Goal: Task Accomplishment & Management: Manage account settings

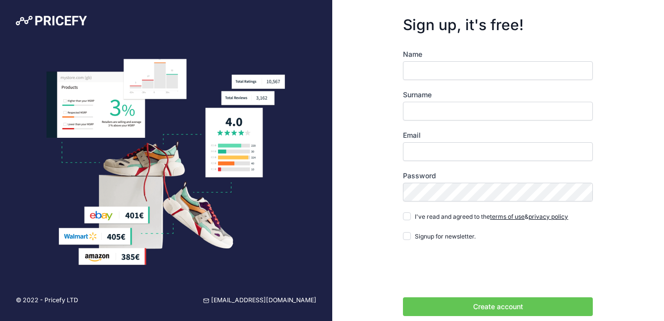
click at [444, 77] on input "Name" at bounding box center [498, 70] width 190 height 19
type input "c"
type input "Chetan"
click at [421, 120] on input "Surname" at bounding box center [498, 111] width 190 height 19
type input "Wagh"
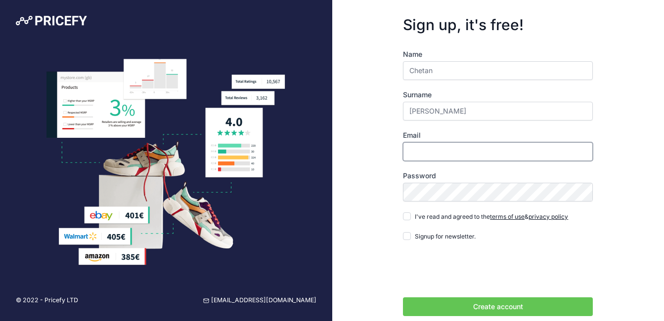
click at [423, 150] on input "Email" at bounding box center [498, 151] width 190 height 19
type input "[EMAIL_ADDRESS][DOMAIN_NAME]"
click at [409, 215] on input "I've read and agreed to the terms of use & privacy policy" at bounding box center [407, 217] width 8 height 8
checkbox input "true"
click at [407, 236] on input "Signup for newsletter." at bounding box center [407, 236] width 8 height 8
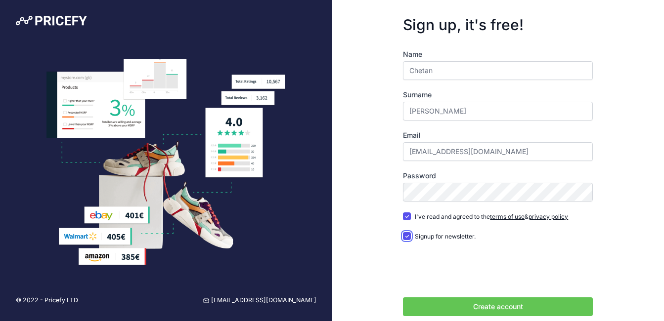
click at [408, 237] on input "Signup for newsletter." at bounding box center [407, 236] width 8 height 8
checkbox input "true"
click at [462, 306] on button "Create account" at bounding box center [498, 307] width 190 height 19
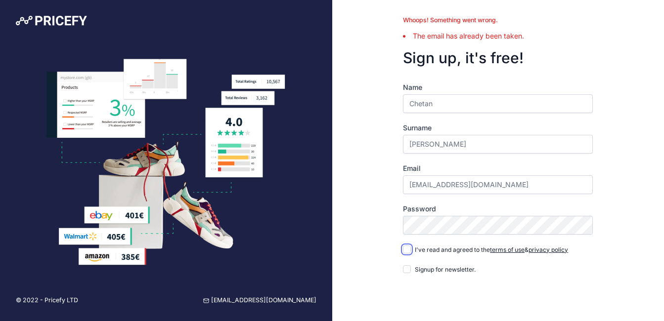
click at [407, 250] on input "I've read and agreed to the terms of use & privacy policy" at bounding box center [407, 250] width 8 height 8
checkbox input "true"
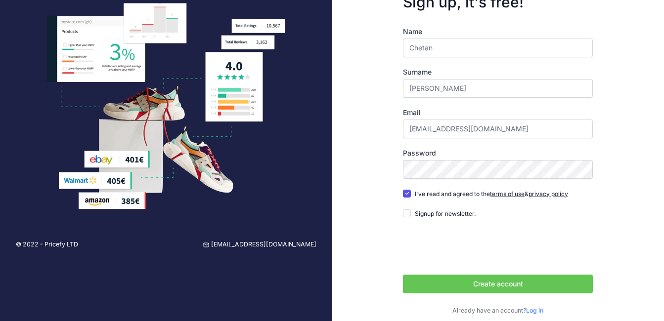
scroll to position [66, 0]
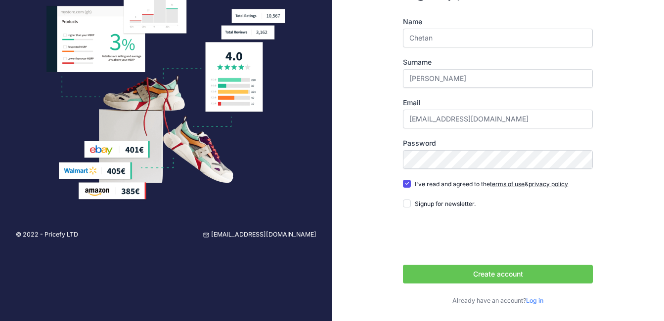
click at [481, 274] on button "Create account" at bounding box center [498, 274] width 190 height 19
click at [403, 265] on button "Create account" at bounding box center [498, 274] width 190 height 19
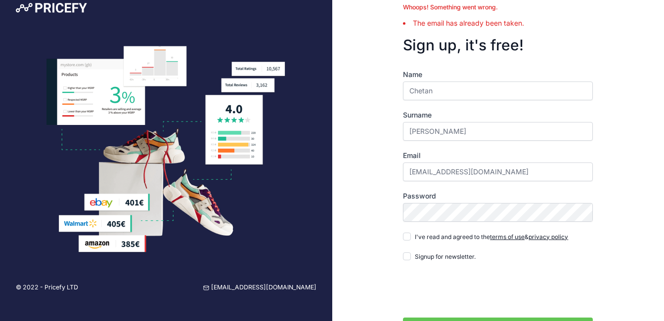
scroll to position [66, 0]
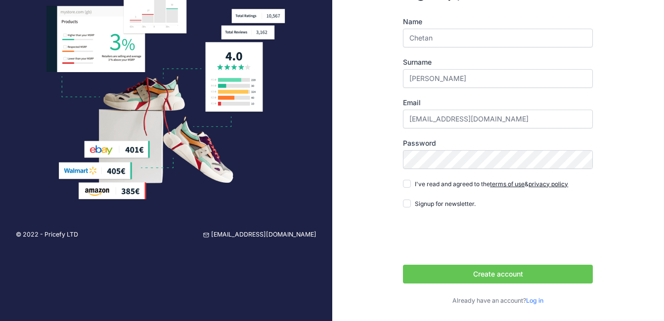
click at [537, 301] on link "Log in" at bounding box center [534, 300] width 17 height 7
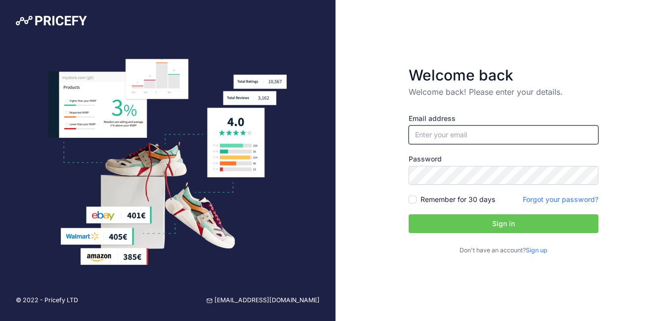
click at [437, 139] on input "email" at bounding box center [504, 135] width 190 height 19
type input "[EMAIL_ADDRESS][DOMAIN_NAME]"
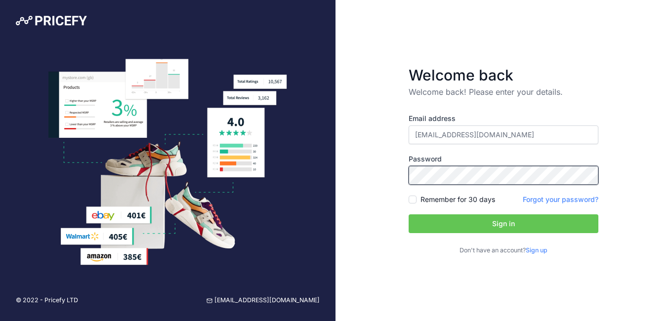
click at [409, 215] on button "Sign in" at bounding box center [504, 224] width 190 height 19
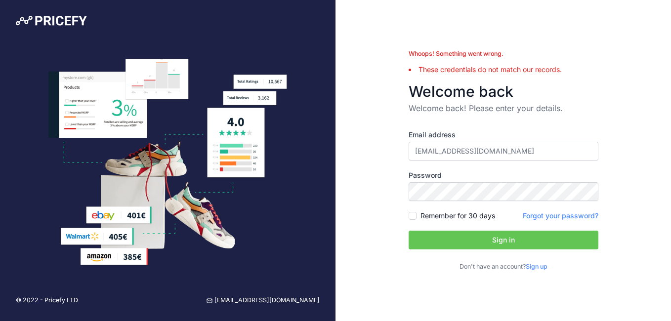
click at [543, 216] on link "Forgot your password?" at bounding box center [561, 216] width 76 height 8
click at [485, 239] on button "Sign in" at bounding box center [504, 240] width 190 height 19
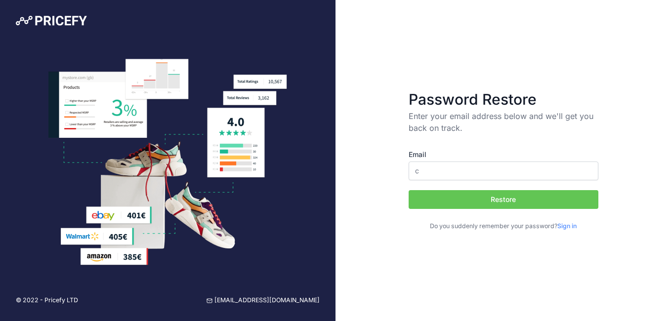
type input "[EMAIL_ADDRESS][DOMAIN_NAME]"
click at [455, 197] on button "Restore" at bounding box center [504, 199] width 190 height 19
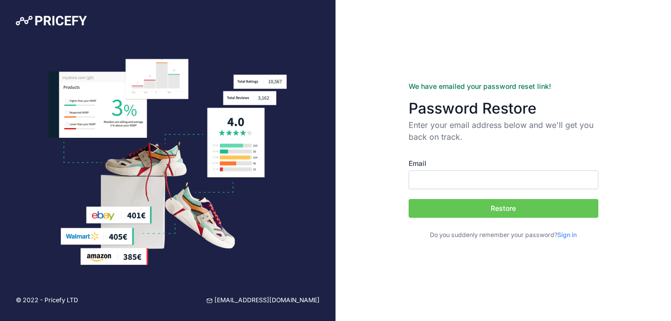
click at [440, 181] on input "Email" at bounding box center [504, 180] width 190 height 19
type input "[EMAIL_ADDRESS][DOMAIN_NAME]"
click at [473, 207] on button "Restore" at bounding box center [504, 208] width 190 height 19
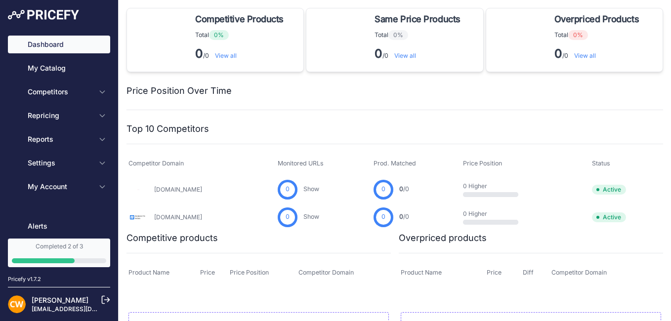
click at [83, 248] on div "Completed 2 of 3" at bounding box center [59, 247] width 94 height 8
click at [329, 118] on div "Competitive Products These products have the lowest price compared with matched…" at bounding box center [395, 229] width 537 height 443
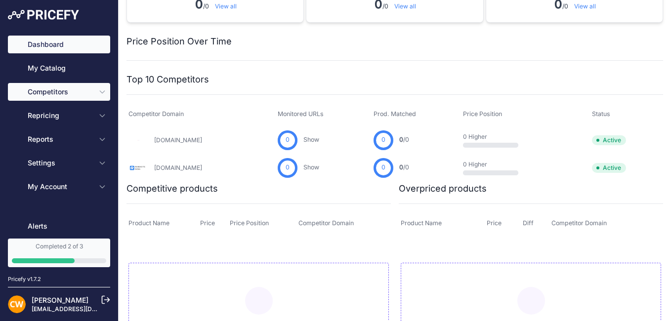
click at [98, 90] on icon "Sidebar" at bounding box center [102, 92] width 8 height 8
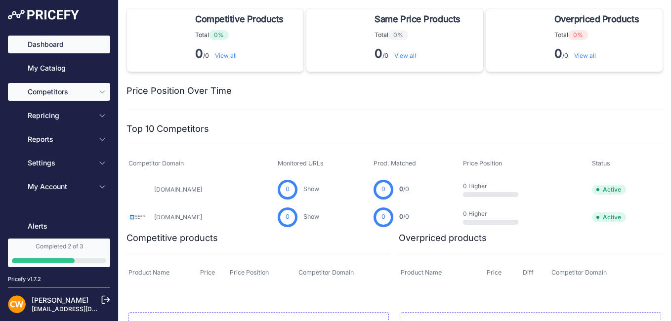
click at [98, 90] on icon "Sidebar" at bounding box center [102, 92] width 8 height 8
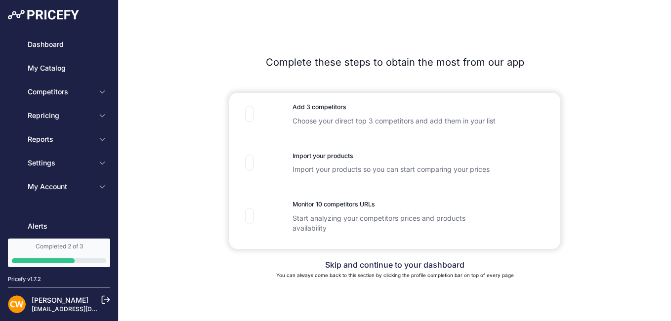
click at [200, 250] on div "Skip and continue to your dashboard You can always come back to this section by…" at bounding box center [395, 264] width 537 height 31
click at [344, 268] on link "Skip and continue to your dashboard" at bounding box center [394, 265] width 139 height 10
click at [337, 267] on link "Skip and continue to your dashboard" at bounding box center [394, 265] width 139 height 10
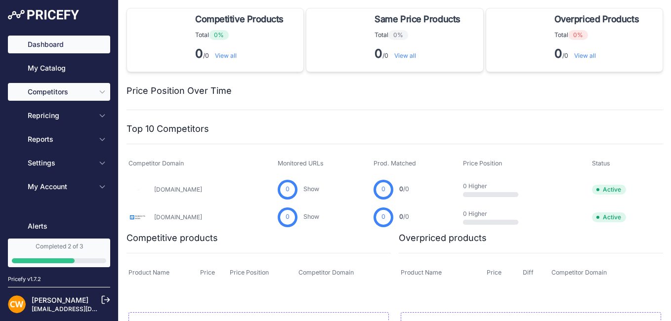
click at [98, 90] on icon "Sidebar" at bounding box center [102, 92] width 8 height 8
click at [100, 92] on icon "Sidebar" at bounding box center [102, 92] width 4 height 2
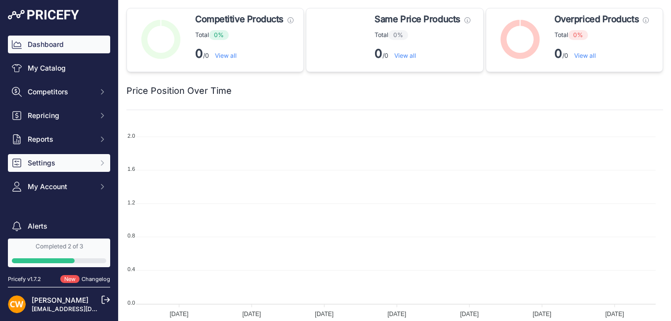
click at [74, 167] on span "Settings" at bounding box center [60, 163] width 65 height 10
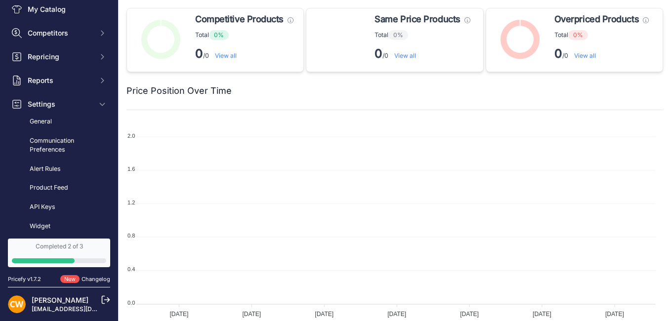
scroll to position [49, 0]
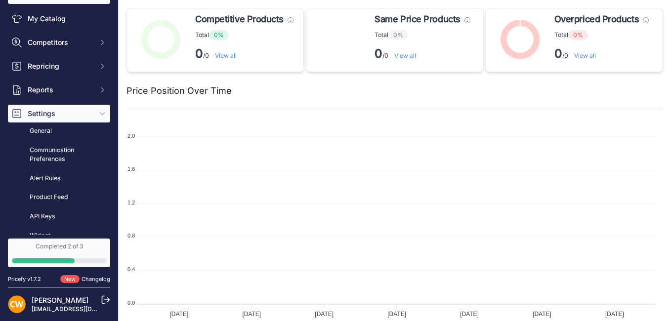
click at [98, 112] on icon "Sidebar" at bounding box center [102, 114] width 8 height 8
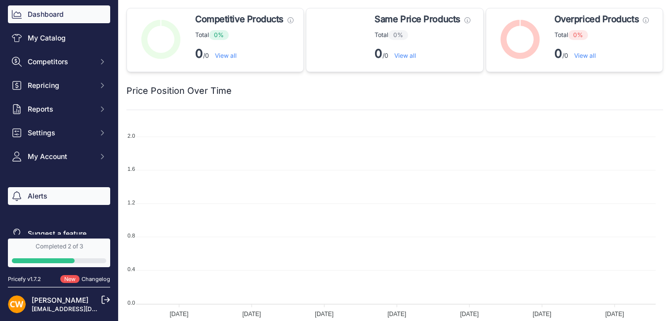
scroll to position [46, 0]
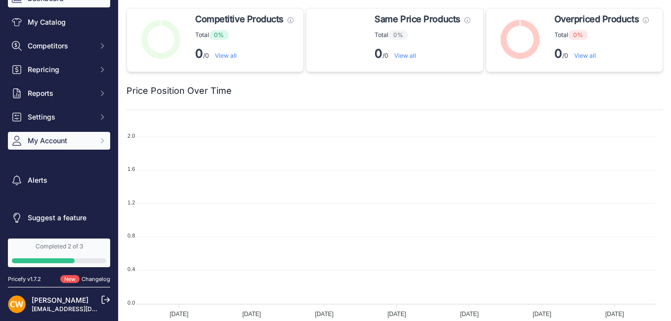
click at [98, 138] on icon "Sidebar" at bounding box center [102, 141] width 8 height 8
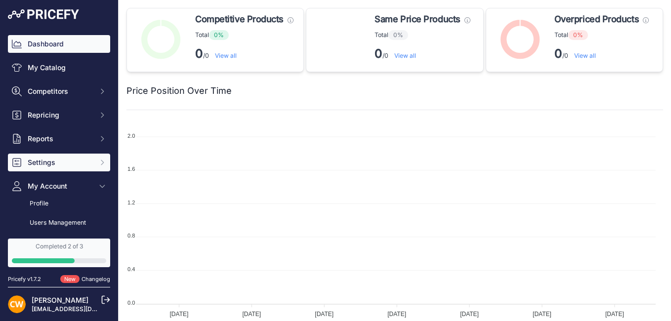
scroll to position [0, 0]
click at [98, 160] on icon "Sidebar" at bounding box center [102, 163] width 8 height 8
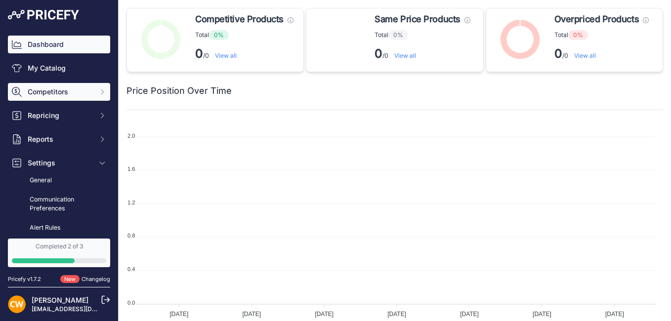
click at [98, 93] on icon "Sidebar" at bounding box center [102, 92] width 8 height 8
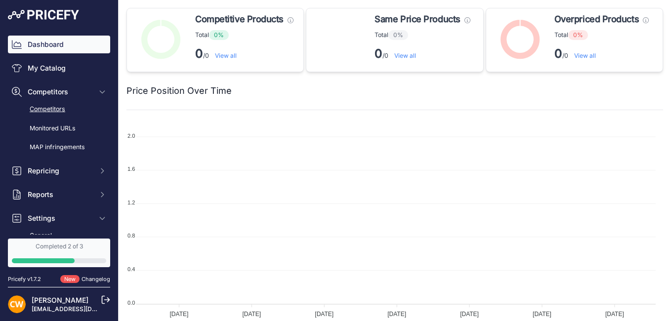
click at [57, 111] on link "Competitors" at bounding box center [59, 109] width 102 height 17
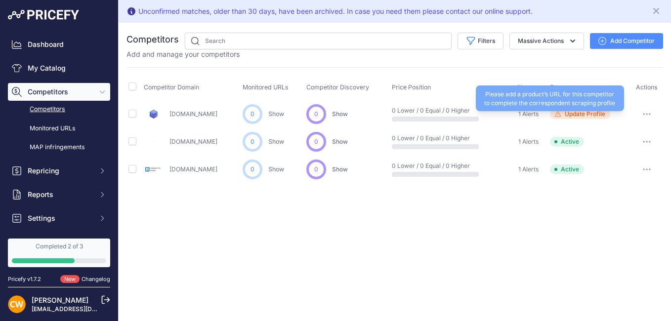
click at [594, 114] on span "Update Profile" at bounding box center [585, 114] width 41 height 8
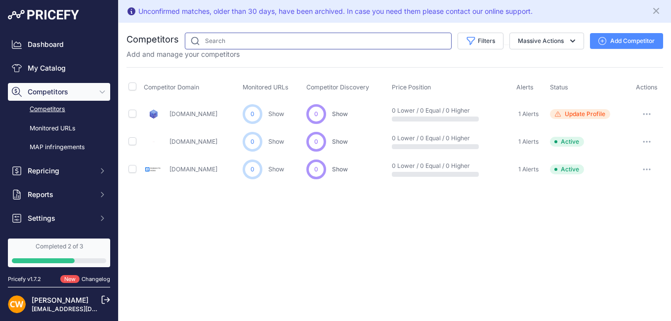
click at [216, 43] on input "text" at bounding box center [318, 41] width 267 height 17
paste input "[URL][DOMAIN_NAME]"
type input "[URL][DOMAIN_NAME]"
click at [642, 42] on button "Add Competitor" at bounding box center [626, 41] width 73 height 16
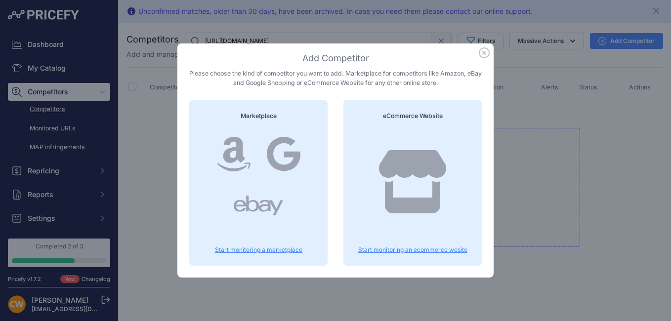
click at [486, 54] on icon "button" at bounding box center [485, 53] width 10 height 10
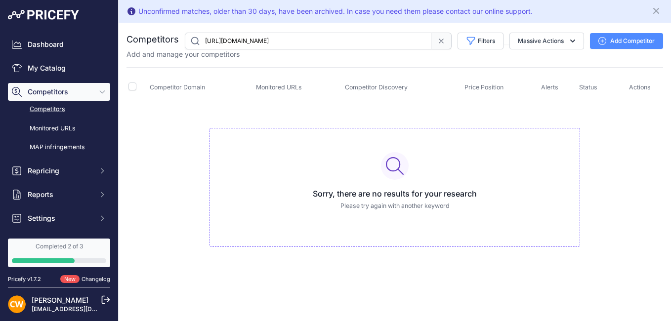
click at [291, 42] on input "[URL][DOMAIN_NAME]" at bounding box center [308, 41] width 247 height 17
click at [482, 117] on td "Sorry, there are no results for your research Please try again with another key…" at bounding box center [395, 183] width 537 height 167
click at [135, 87] on input "checkbox" at bounding box center [133, 87] width 8 height 8
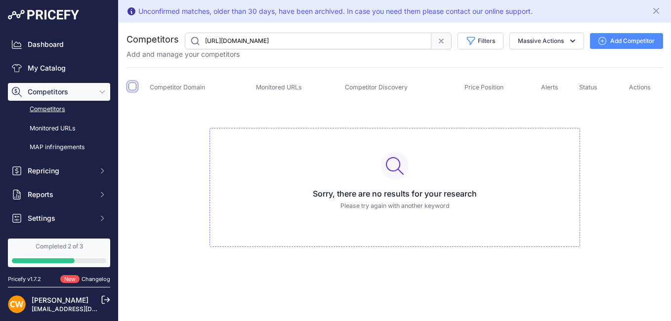
checkbox input "true"
click at [221, 106] on td "Sorry, there are no results for your research Please try again with another key…" at bounding box center [395, 183] width 537 height 167
click at [281, 47] on input "[URL][DOMAIN_NAME]" at bounding box center [308, 41] width 247 height 17
click at [391, 184] on div "Sorry, there are no results for your research Please try again with another key…" at bounding box center [395, 187] width 371 height 119
click at [392, 181] on div "Sorry, there are no results for your research Please try again with another key…" at bounding box center [395, 187] width 371 height 119
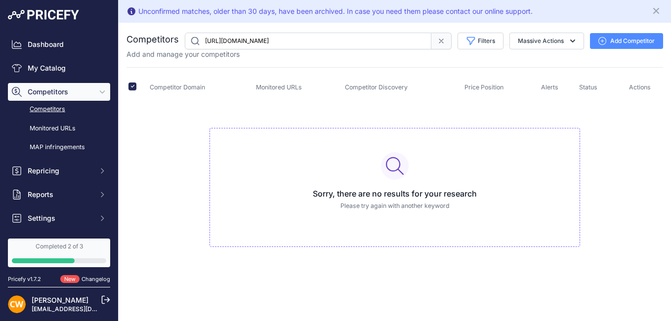
click at [390, 168] on icon at bounding box center [395, 166] width 18 height 18
click at [291, 37] on input "https://zbotic.in" at bounding box center [308, 41] width 247 height 17
click at [560, 43] on button "Massive Actions" at bounding box center [547, 41] width 75 height 17
click at [611, 125] on td "Sorry, there are no results for your research Please try again with another key…" at bounding box center [395, 183] width 537 height 167
click at [604, 44] on icon "button" at bounding box center [603, 41] width 8 height 8
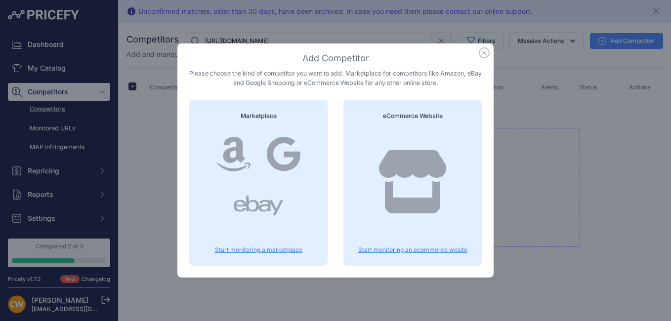
click at [273, 249] on p "Start monitoring a marketplace" at bounding box center [258, 250] width 115 height 8
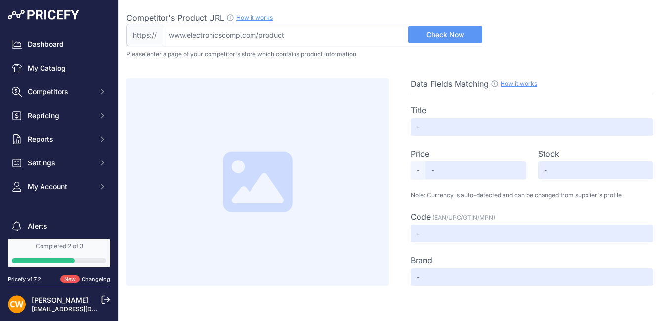
click at [431, 37] on span "Check Now" at bounding box center [446, 35] width 38 height 10
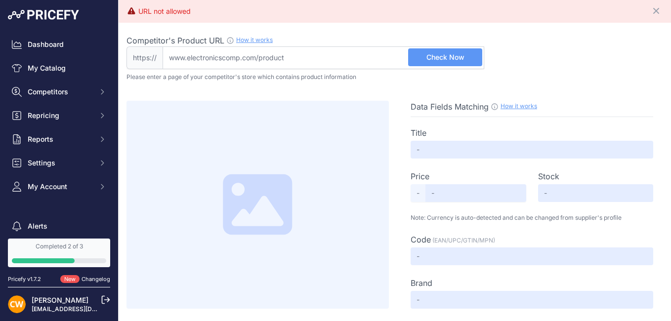
click at [302, 57] on input "Competitor's Product URL How it works In order to create your competitor's extr…" at bounding box center [324, 57] width 322 height 23
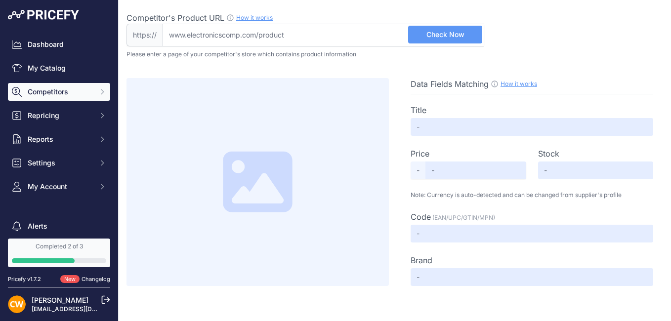
click at [63, 91] on span "Competitors" at bounding box center [60, 92] width 65 height 10
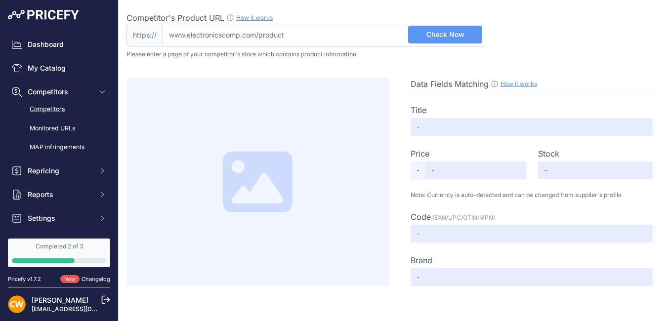
click at [63, 109] on link "Competitors" at bounding box center [59, 109] width 102 height 17
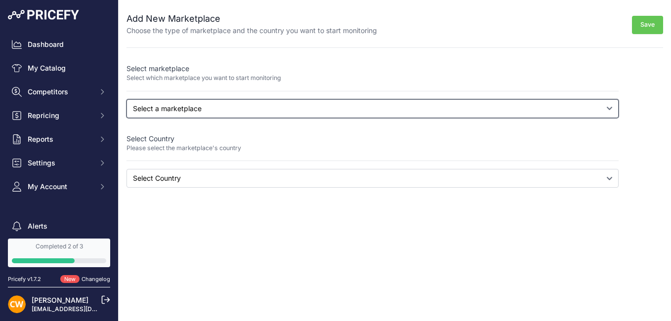
click at [201, 113] on select "Select a marketplace Amazon Google Shopping" at bounding box center [373, 108] width 492 height 19
click at [195, 110] on select "Select a marketplace Amazon Google Shopping" at bounding box center [373, 108] width 492 height 19
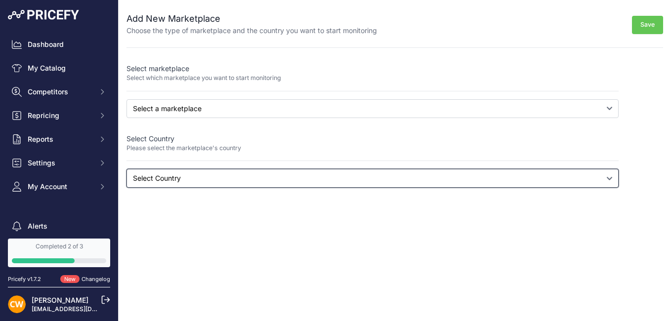
click at [183, 182] on select "Select Country" at bounding box center [373, 178] width 492 height 19
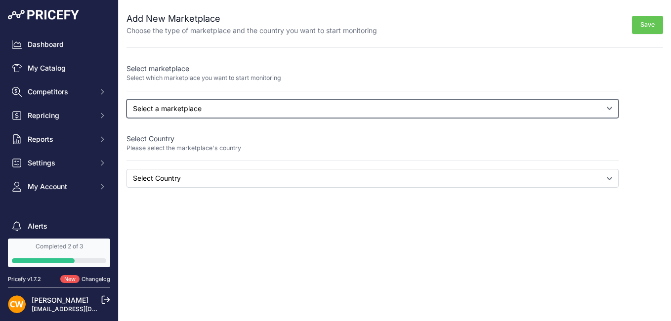
click at [217, 106] on select "Select a marketplace Amazon Google Shopping" at bounding box center [373, 108] width 492 height 19
select select "google"
click at [127, 99] on select "Select a marketplace Amazon Google Shopping" at bounding box center [373, 108] width 492 height 19
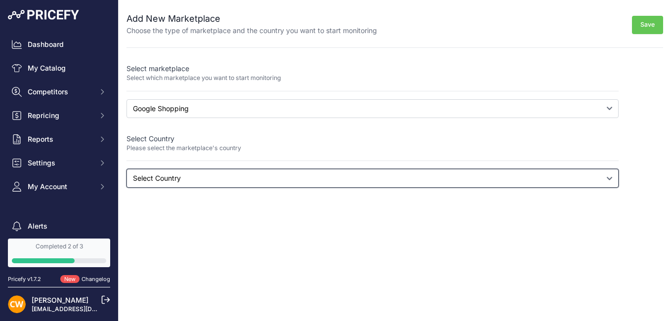
click at [182, 179] on select "Select Country Albania Algeria American Samoa Andorra Angola Anguilla Antigua a…" at bounding box center [373, 178] width 492 height 19
select select "google.co.in"
click at [127, 169] on select "Select Country Albania Algeria American Samoa Andorra Angola Anguilla Antigua a…" at bounding box center [373, 178] width 492 height 19
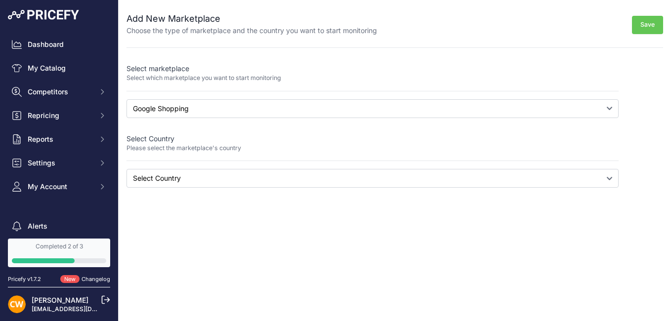
click at [634, 25] on button "Save" at bounding box center [647, 25] width 31 height 18
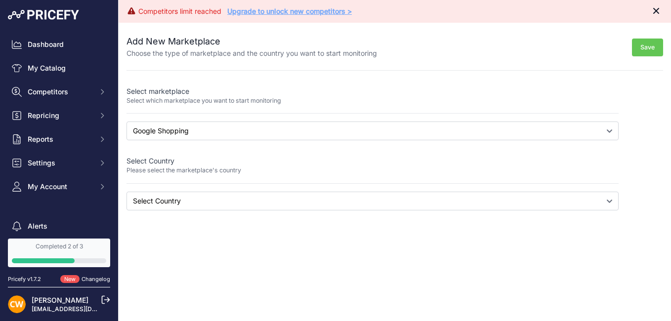
click at [656, 9] on icon "Close" at bounding box center [657, 11] width 10 height 10
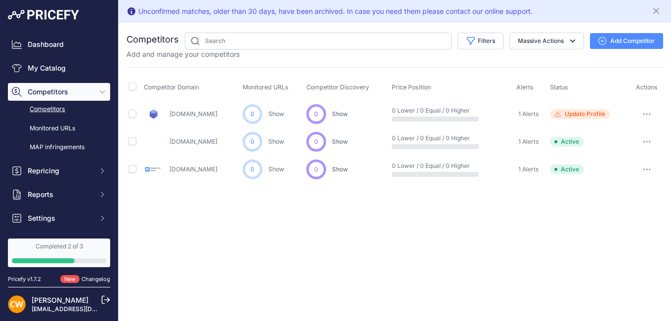
click at [651, 114] on button "button" at bounding box center [647, 114] width 20 height 14
click at [600, 168] on button "Delete" at bounding box center [620, 167] width 83 height 16
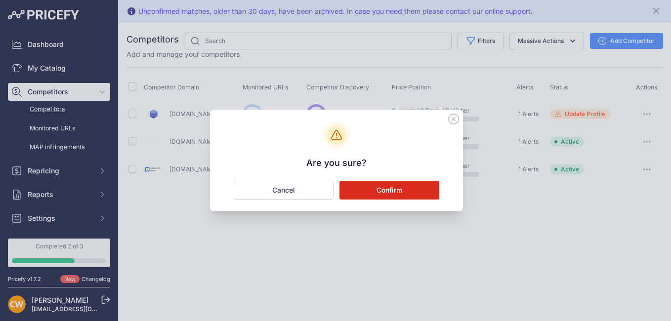
click at [387, 188] on button "Confirm" at bounding box center [390, 190] width 100 height 19
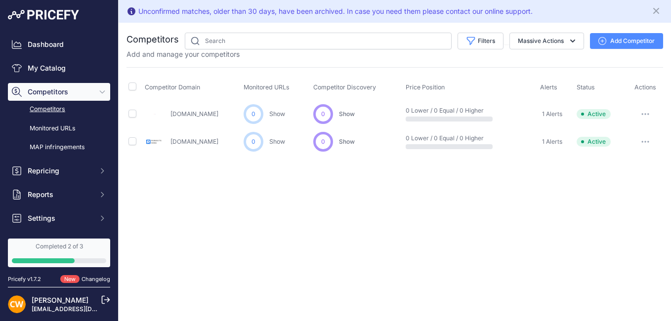
click at [625, 43] on button "Add Competitor" at bounding box center [626, 41] width 73 height 16
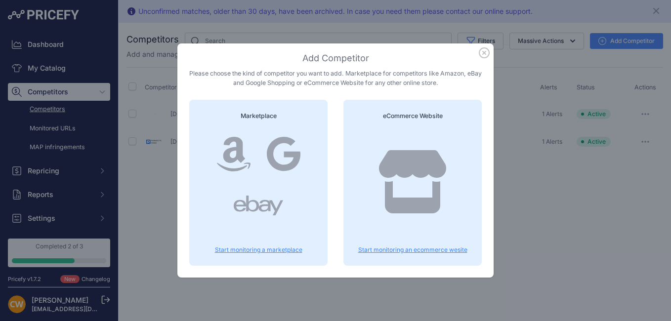
click at [481, 52] on icon "button" at bounding box center [484, 52] width 11 height 11
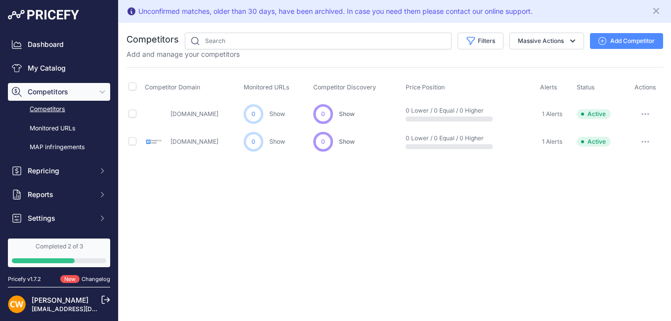
click at [359, 50] on div "Add and manage your competitors" at bounding box center [395, 54] width 537 height 10
click at [356, 41] on input "text" at bounding box center [318, 41] width 267 height 17
type input "[URL][DOMAIN_NAME]"
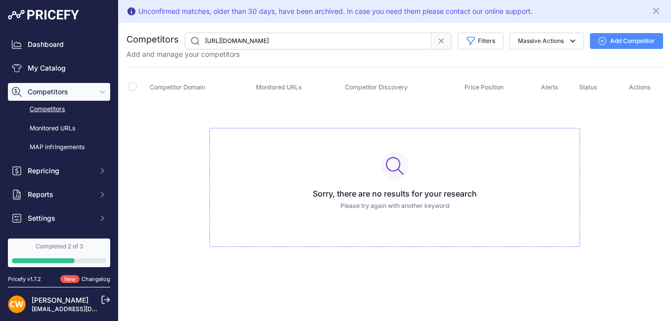
click at [406, 40] on input "[URL][DOMAIN_NAME]" at bounding box center [308, 41] width 247 height 17
click at [405, 41] on input "[URL][DOMAIN_NAME]" at bounding box center [308, 41] width 247 height 17
click at [399, 41] on input "[URL][DOMAIN_NAME]" at bounding box center [308, 41] width 247 height 17
click at [551, 37] on button "Massive Actions" at bounding box center [547, 41] width 75 height 17
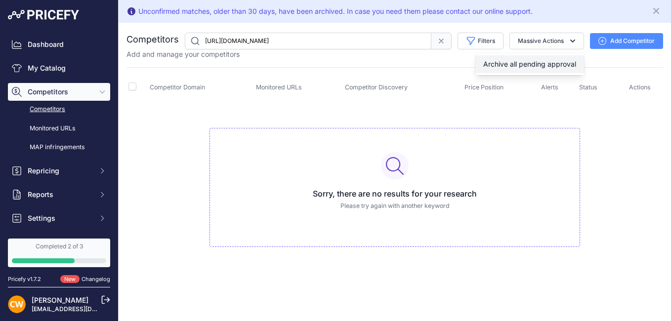
click at [554, 62] on span "Archive all pending approval" at bounding box center [529, 64] width 93 height 8
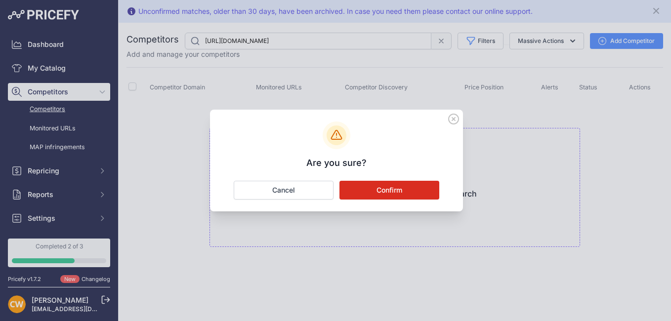
click at [427, 190] on button "Confirm" at bounding box center [390, 190] width 100 height 19
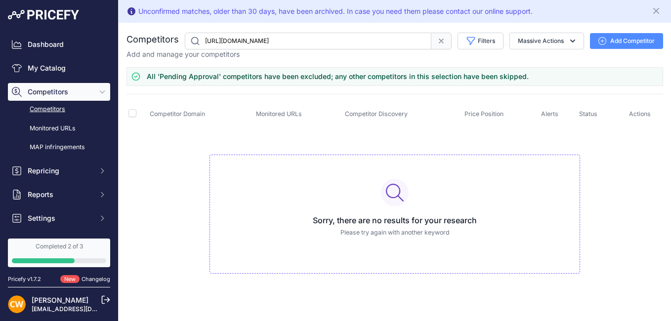
click at [574, 55] on div "Add and manage your competitors" at bounding box center [395, 54] width 537 height 10
click at [62, 111] on link "Competitors" at bounding box center [59, 109] width 102 height 17
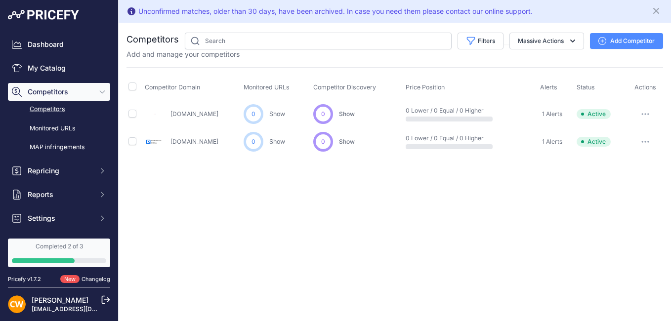
click at [635, 43] on button "Add Competitor" at bounding box center [626, 41] width 73 height 16
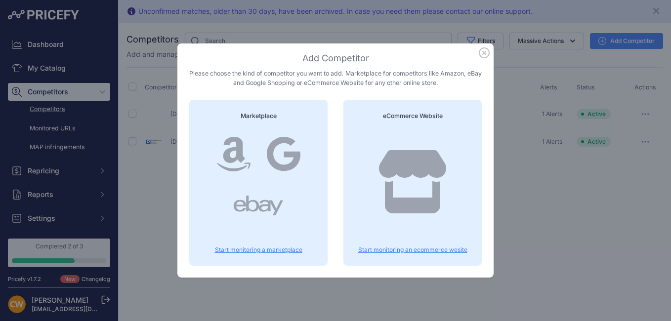
drag, startPoint x: 488, startPoint y: 53, endPoint x: 484, endPoint y: 61, distance: 9.3
click at [488, 53] on icon "button" at bounding box center [484, 52] width 11 height 11
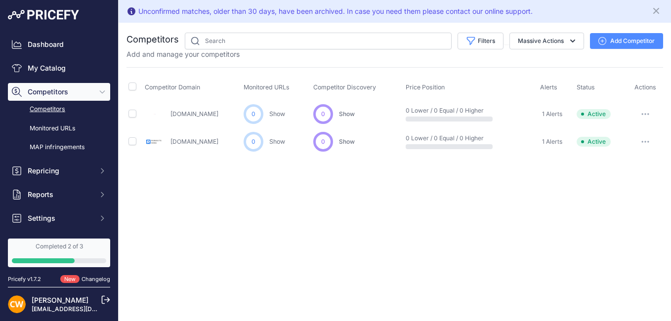
click at [651, 42] on button "Add Competitor" at bounding box center [626, 41] width 73 height 16
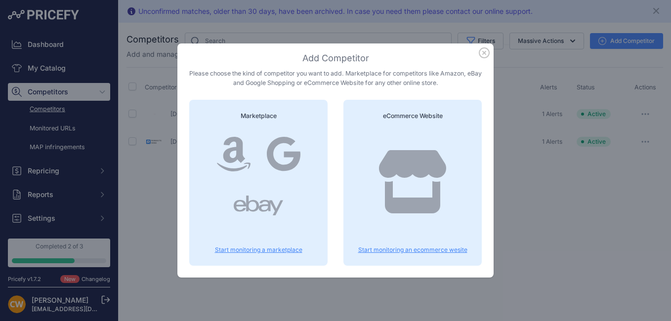
click at [526, 221] on div "Add Competitor Please choose the kind of competitor you want to add. Marketplac…" at bounding box center [335, 160] width 671 height 321
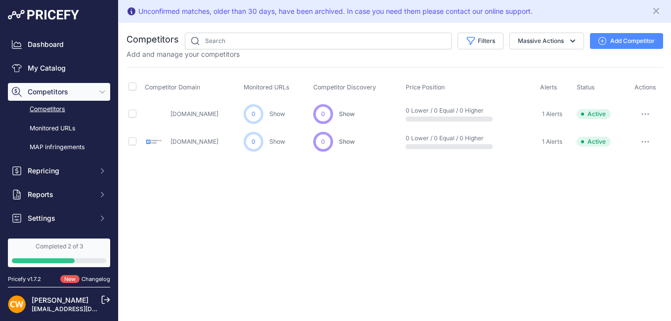
click at [46, 110] on link "Competitors" at bounding box center [59, 109] width 102 height 17
click at [553, 44] on button "Massive Actions" at bounding box center [547, 41] width 75 height 17
drag, startPoint x: 534, startPoint y: 187, endPoint x: 566, endPoint y: 163, distance: 40.2
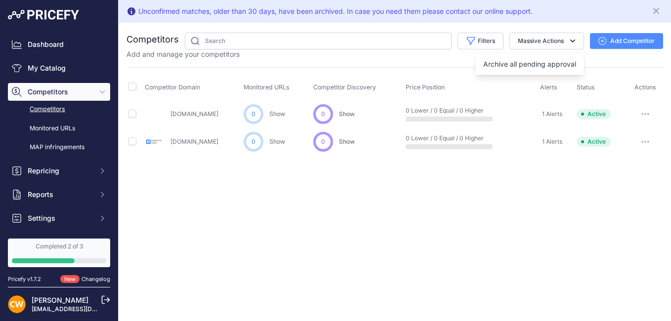
click at [536, 187] on div "Unconfirmed matches, older than 30 days, have been archived. In case you need t…" at bounding box center [395, 160] width 553 height 321
click at [650, 87] on span "Actions" at bounding box center [646, 87] width 22 height 7
click at [283, 30] on div "You are not connected to the internet. Competitors" at bounding box center [395, 94] width 537 height 143
click at [281, 38] on input "text" at bounding box center [318, 41] width 267 height 17
type input "[URL][DOMAIN_NAME]"
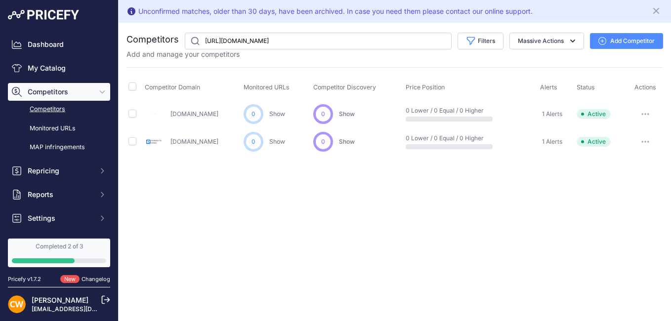
click at [218, 115] on div "[DOMAIN_NAME]" at bounding box center [192, 114] width 95 height 20
click at [209, 115] on link "[DOMAIN_NAME]" at bounding box center [195, 113] width 48 height 7
click at [253, 41] on input "[URL][DOMAIN_NAME]" at bounding box center [318, 41] width 267 height 17
click at [255, 42] on input "[URL][DOMAIN_NAME]" at bounding box center [318, 41] width 267 height 17
click at [445, 228] on div "Unconfirmed matches, older than 30 days, have been archived. In case you need t…" at bounding box center [395, 160] width 553 height 321
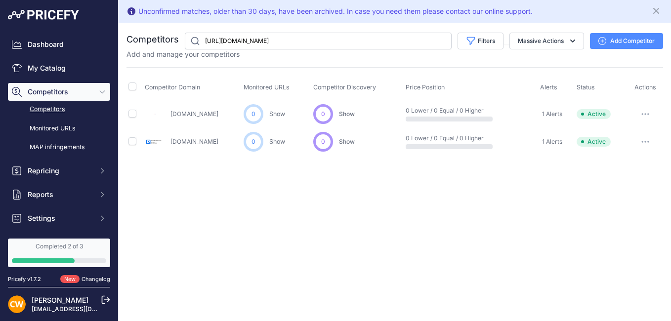
click at [612, 39] on button "Add Competitor" at bounding box center [626, 41] width 73 height 16
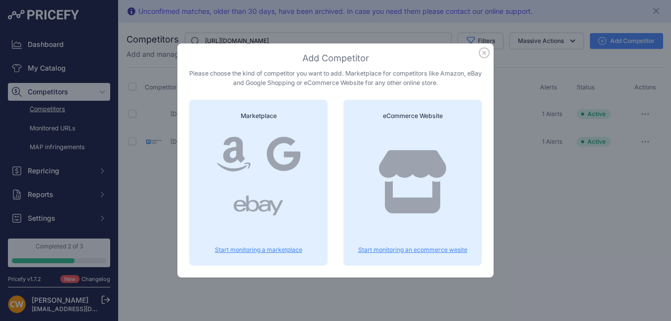
click at [385, 151] on icon at bounding box center [412, 181] width 71 height 63
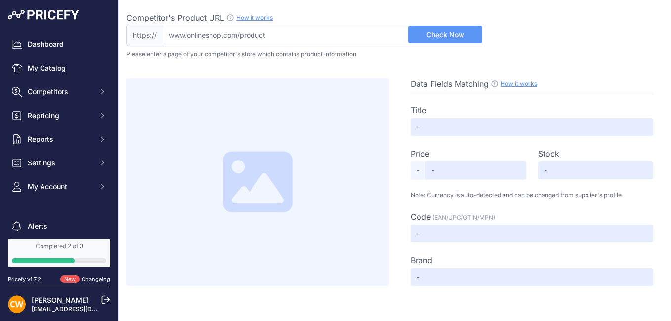
drag, startPoint x: 286, startPoint y: 36, endPoint x: 144, endPoint y: 36, distance: 141.4
click at [144, 36] on div "https:// Valid Not A Product URL" at bounding box center [306, 35] width 358 height 23
click at [301, 36] on input "Competitor's Product URL How it works In order to create your competitor's extr…" at bounding box center [324, 35] width 322 height 23
drag, startPoint x: 295, startPoint y: 36, endPoint x: 285, endPoint y: 36, distance: 9.4
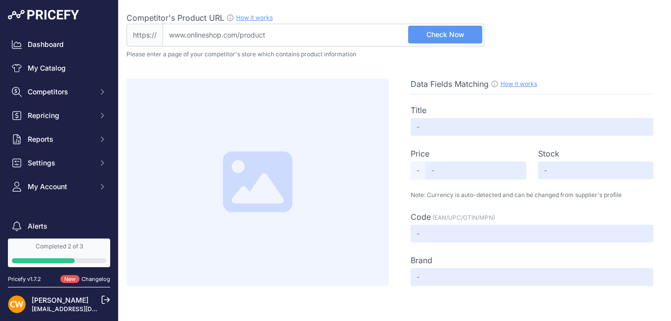
click at [285, 36] on input "Competitor's Product URL How it works In order to create your competitor's extr…" at bounding box center [324, 35] width 322 height 23
paste input "https://zbotic.in"
click at [445, 37] on span "Check Now" at bounding box center [446, 35] width 38 height 10
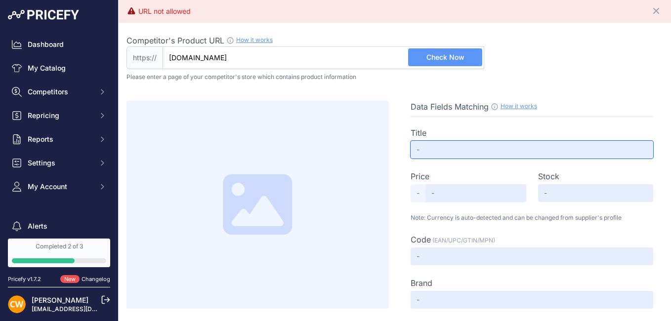
click at [447, 150] on input "text" at bounding box center [532, 150] width 243 height 18
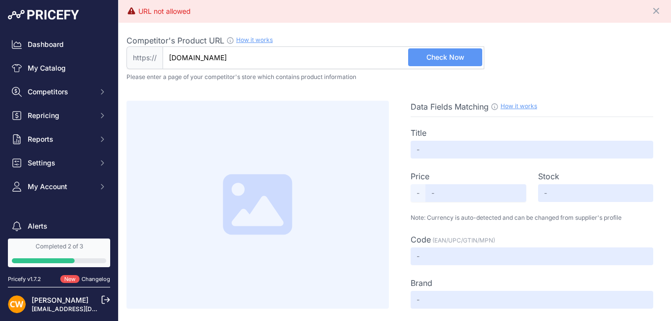
click at [451, 183] on div "Price Select Info -" at bounding box center [469, 187] width 116 height 32
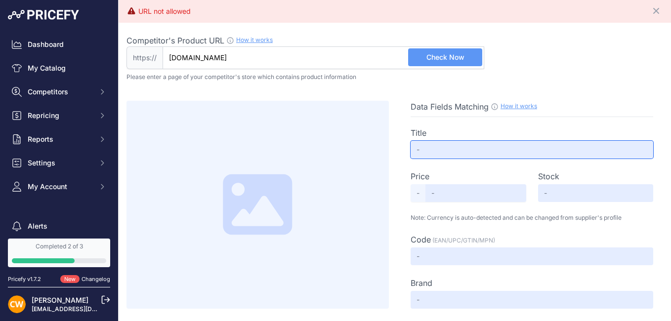
click at [453, 146] on input "text" at bounding box center [532, 150] width 243 height 18
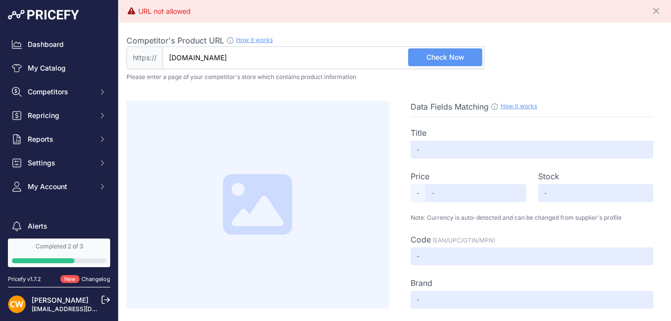
click at [521, 105] on link "How it works" at bounding box center [519, 105] width 37 height 7
click at [186, 59] on input "zbotic.in" at bounding box center [324, 57] width 322 height 23
click at [436, 51] on button "Check Now" at bounding box center [445, 57] width 74 height 18
click at [188, 14] on div "URL not allowed" at bounding box center [164, 11] width 52 height 10
click at [656, 9] on icon "Close" at bounding box center [657, 11] width 6 height 6
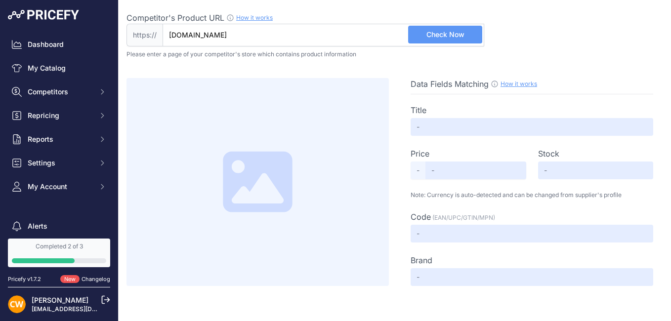
click at [233, 37] on input "[DOMAIN_NAME]" at bounding box center [324, 35] width 322 height 23
click at [217, 38] on input "[DOMAIN_NAME]" at bounding box center [324, 35] width 322 height 23
paste input "https://zbotic.in/product/original-chip-with-retail-package-red-a4988-stepper-m…"
type input "zbotic.in/product/original-chip-with-retail-package-red-a4988-stepper-motor-dri…"
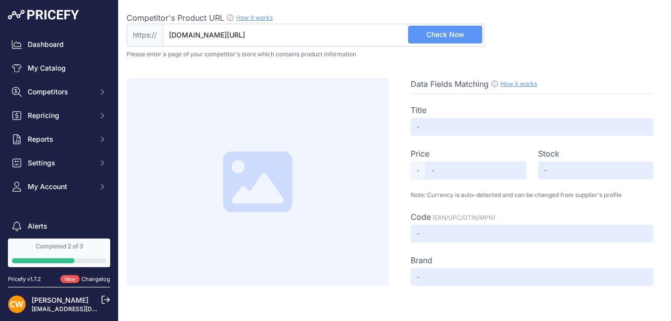
click at [450, 40] on button "Check Now" at bounding box center [445, 35] width 74 height 18
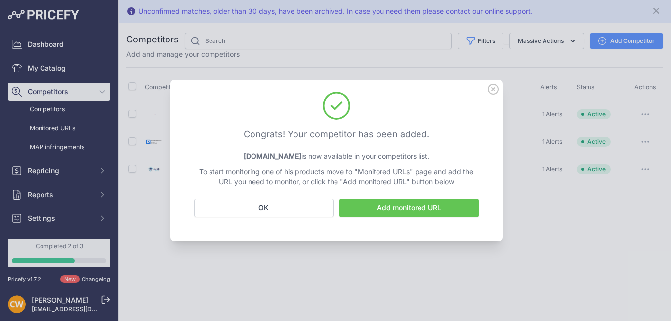
click at [240, 208] on button "OK" at bounding box center [263, 208] width 139 height 19
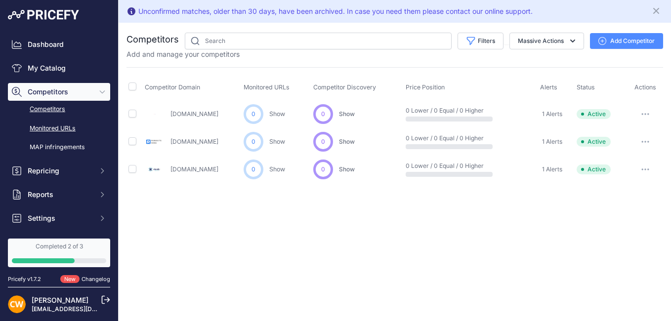
click at [63, 128] on link "Monitored URLs" at bounding box center [59, 128] width 102 height 17
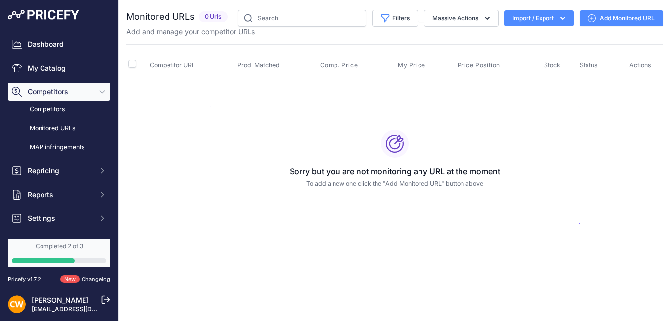
click at [547, 18] on button "Import / Export" at bounding box center [539, 18] width 69 height 16
click at [528, 38] on span "Import" at bounding box center [532, 39] width 18 height 8
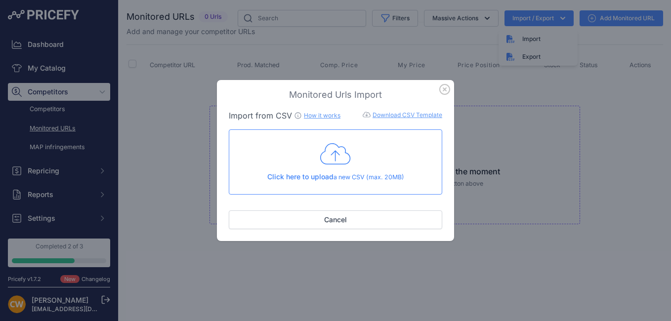
click at [382, 116] on link "Download CSV Template" at bounding box center [408, 114] width 70 height 7
click at [342, 155] on icon at bounding box center [335, 154] width 31 height 25
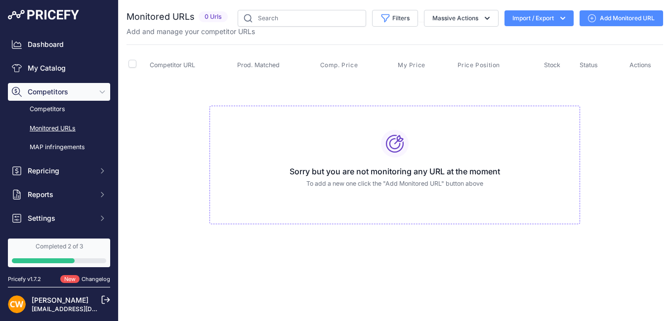
click at [523, 20] on button "Import / Export" at bounding box center [539, 18] width 69 height 16
click at [631, 94] on td "Sorry but you are not monitoring any URL at the moment To add a new one click t…" at bounding box center [395, 161] width 537 height 167
click at [534, 12] on button "Import / Export" at bounding box center [539, 18] width 69 height 16
click at [533, 45] on div "Import in progress" at bounding box center [538, 43] width 79 height 26
click at [163, 125] on td "Sorry but you are not monitoring any URL at the moment To add a new one click t…" at bounding box center [395, 161] width 537 height 167
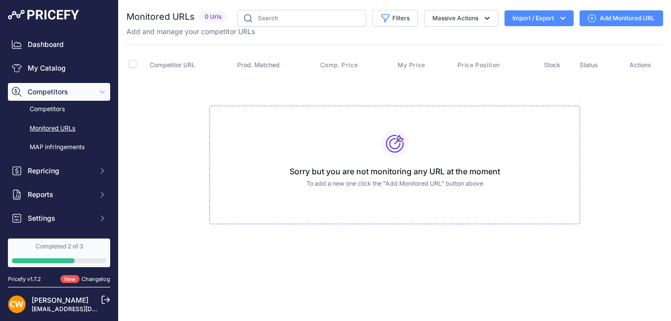
click at [559, 19] on icon "button" at bounding box center [563, 18] width 10 height 10
click at [168, 106] on td "Sorry but you are not monitoring any URL at the moment To add a new one click t…" at bounding box center [395, 161] width 537 height 167
click at [59, 128] on link "Monitored URLs" at bounding box center [59, 128] width 102 height 17
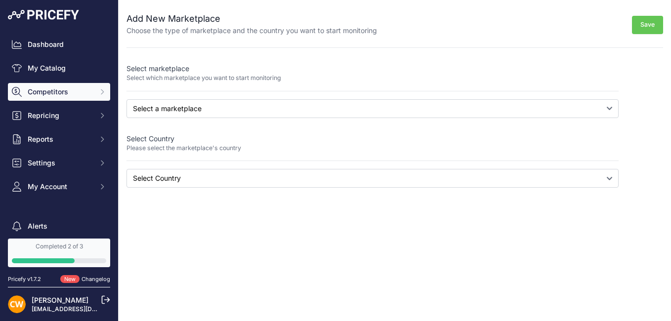
click at [61, 94] on span "Competitors" at bounding box center [60, 92] width 65 height 10
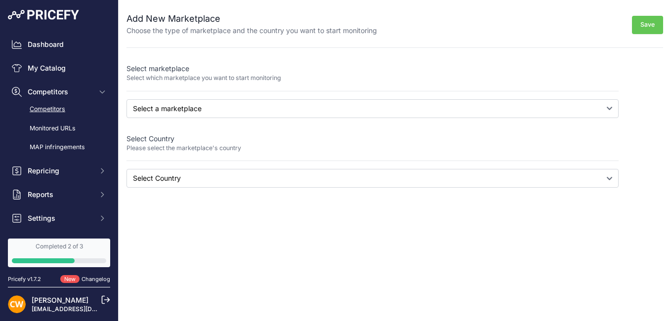
click at [59, 111] on link "Competitors" at bounding box center [59, 109] width 102 height 17
click at [57, 127] on link "Monitored URLs" at bounding box center [59, 128] width 102 height 17
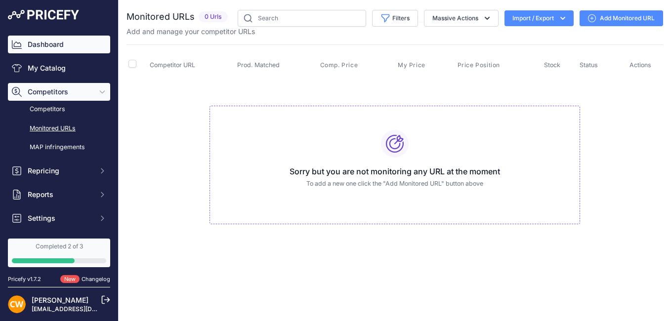
click at [34, 46] on link "Dashboard" at bounding box center [59, 45] width 102 height 18
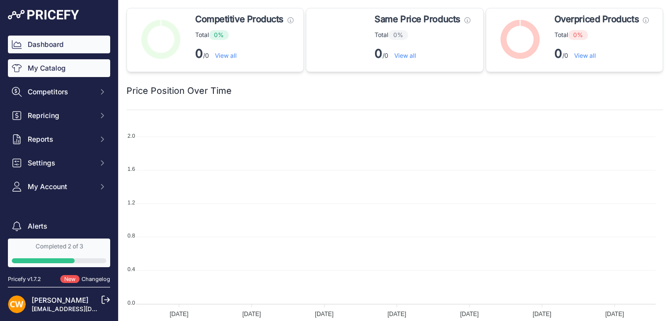
click at [52, 68] on link "My Catalog" at bounding box center [59, 68] width 102 height 18
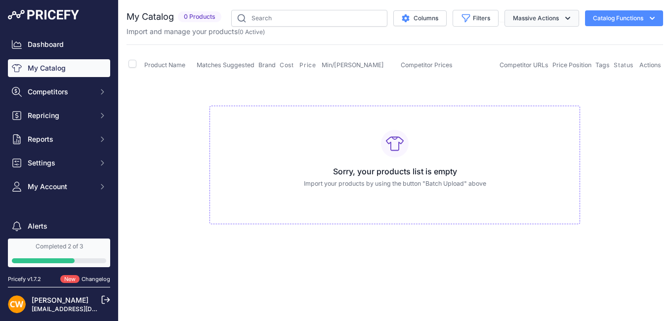
click at [533, 18] on button "Massive Actions" at bounding box center [542, 18] width 75 height 17
click at [607, 20] on button "Catalog Functions" at bounding box center [624, 18] width 78 height 16
click at [654, 143] on td "Sorry, your products list is empty Import your products by using the button "Ba…" at bounding box center [395, 161] width 537 height 167
click at [548, 23] on button "Massive Actions" at bounding box center [542, 18] width 75 height 17
click at [636, 135] on td "Sorry, your products list is empty Import your products by using the button "Ba…" at bounding box center [395, 161] width 537 height 167
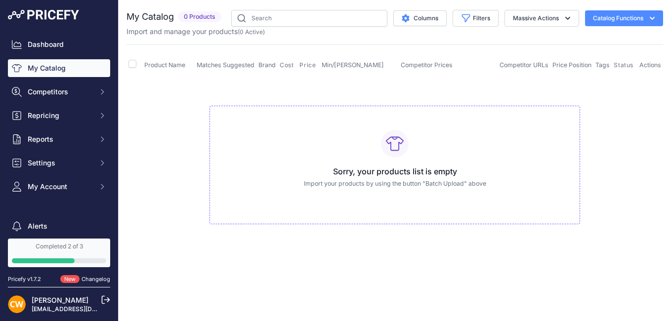
click at [606, 22] on button "Catalog Functions" at bounding box center [624, 18] width 78 height 16
click at [624, 118] on td "Sorry, your products list is empty Import your products by using the button "Ba…" at bounding box center [395, 161] width 537 height 167
click at [398, 16] on button "Columns" at bounding box center [420, 18] width 53 height 16
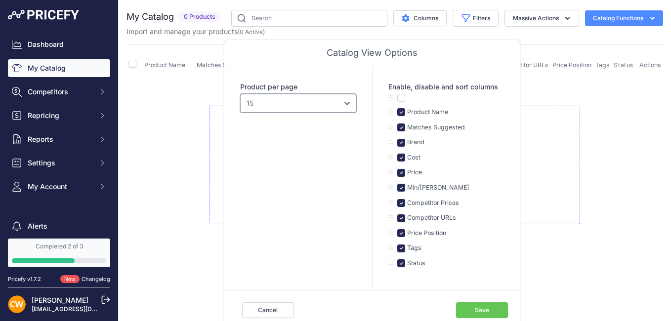
click at [348, 102] on select "10 15 20 25 50 100" at bounding box center [298, 103] width 116 height 19
click at [488, 307] on button "Save" at bounding box center [482, 311] width 52 height 16
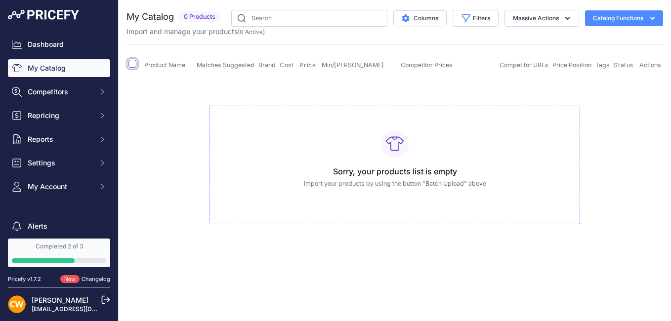
click at [135, 65] on input "checkbox" at bounding box center [133, 64] width 8 height 8
checkbox input "true"
click at [130, 62] on input "checkbox" at bounding box center [133, 64] width 8 height 8
checkbox input "false"
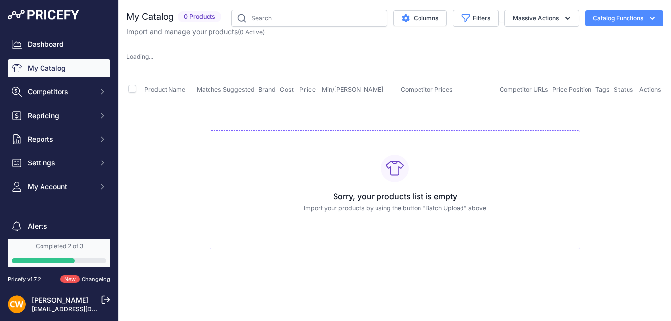
click at [384, 201] on h3 "Sorry, your products list is empty" at bounding box center [395, 196] width 354 height 12
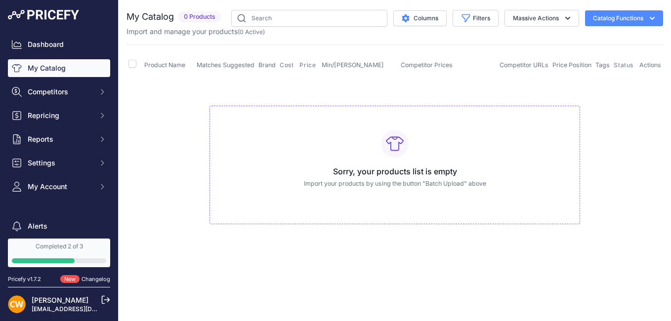
click at [391, 175] on h3 "Sorry, your products list is empty" at bounding box center [395, 172] width 354 height 12
click at [557, 20] on button "Massive Actions" at bounding box center [542, 18] width 75 height 17
click at [431, 22] on button "Columns" at bounding box center [420, 18] width 53 height 16
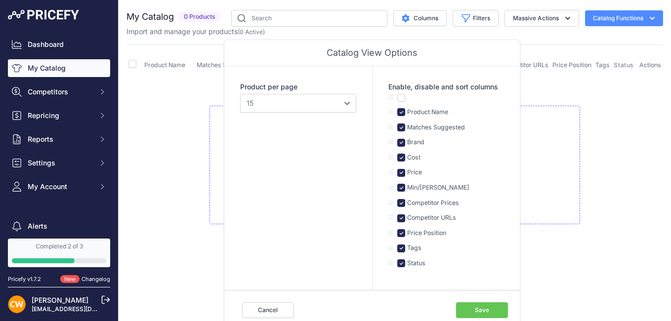
click at [662, 122] on td "Sorry, your products list is empty Import your products by using the button "Ba…" at bounding box center [395, 161] width 537 height 167
click at [626, 165] on td "Sorry, your products list is empty Import your products by using the button "Ba…" at bounding box center [395, 161] width 537 height 167
click at [432, 18] on button "Columns" at bounding box center [420, 18] width 53 height 16
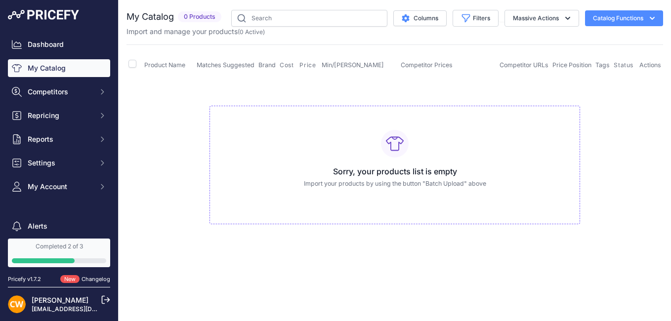
click at [617, 19] on button "Catalog Functions" at bounding box center [624, 18] width 78 height 16
click at [617, 104] on td "Sorry, your products list is empty Import your products by using the button "Ba…" at bounding box center [395, 161] width 537 height 167
click at [395, 142] on icon at bounding box center [395, 144] width 18 height 18
click at [544, 14] on button "Massive Actions" at bounding box center [542, 18] width 75 height 17
click at [438, 42] on div "My Catalog 0 Products" at bounding box center [395, 127] width 537 height 234
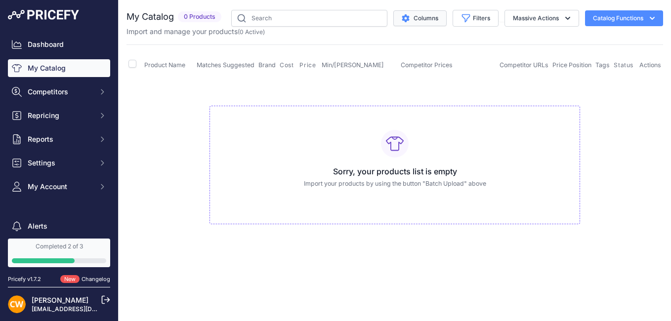
click at [415, 13] on button "Columns" at bounding box center [420, 18] width 53 height 16
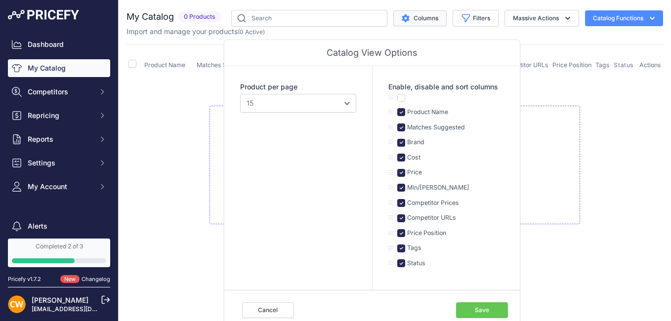
click at [417, 14] on button "Columns" at bounding box center [420, 18] width 53 height 16
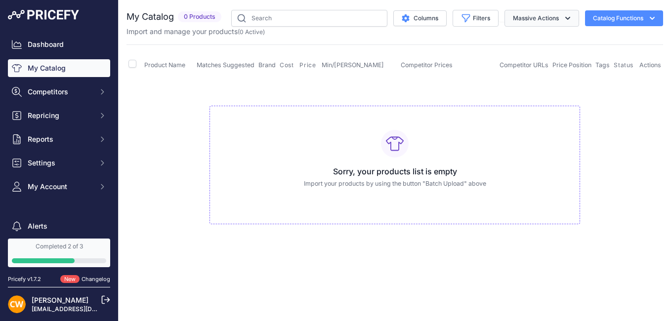
click at [559, 18] on button "Massive Actions" at bounding box center [542, 18] width 75 height 17
click at [610, 17] on button "Catalog Functions" at bounding box center [624, 18] width 78 height 16
click at [614, 74] on link "Connect Datafeed" at bounding box center [607, 75] width 111 height 18
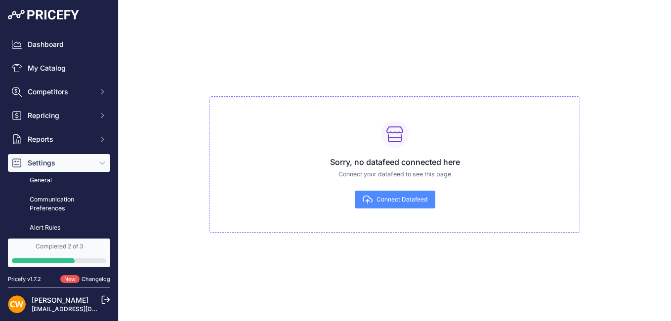
click at [388, 198] on span "Connect Datafeed" at bounding box center [402, 200] width 51 height 8
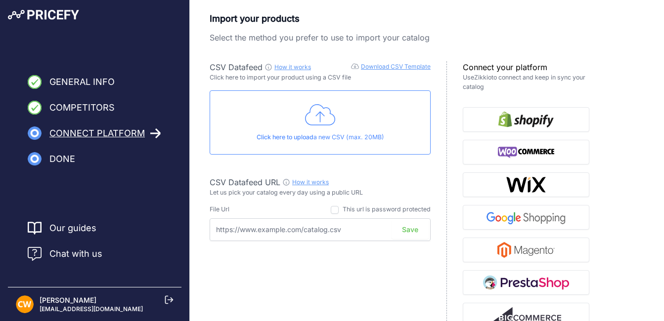
click at [327, 122] on icon at bounding box center [320, 115] width 31 height 25
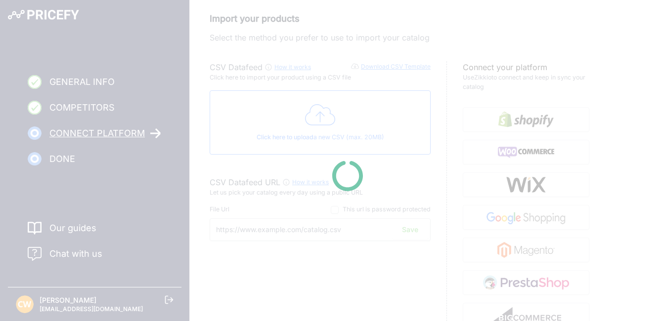
type input "https://csv.pricefy.io/merchant/manual_csv/3395/2025_09_23_12_11_MANUAL_CSV_339…"
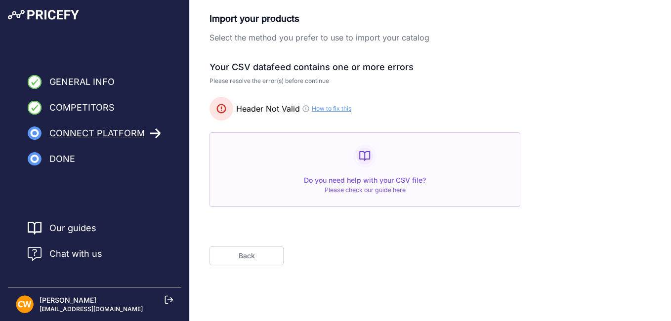
click at [267, 256] on button "Back" at bounding box center [247, 256] width 74 height 19
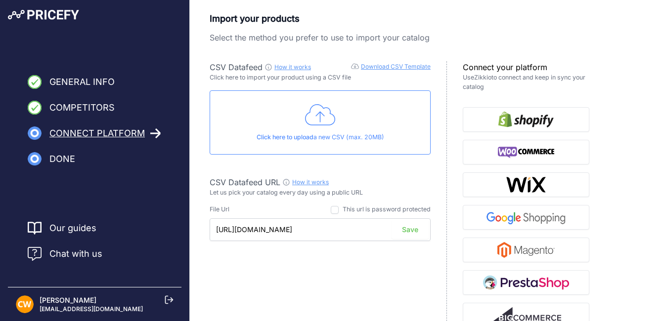
click at [84, 80] on span "General Info" at bounding box center [81, 82] width 65 height 14
click at [382, 67] on link "Download CSV Template" at bounding box center [396, 66] width 70 height 7
click at [316, 119] on icon at bounding box center [320, 115] width 31 height 25
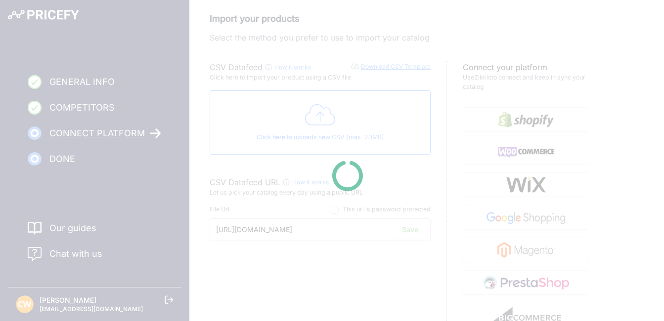
type input "[URL][DOMAIN_NAME]"
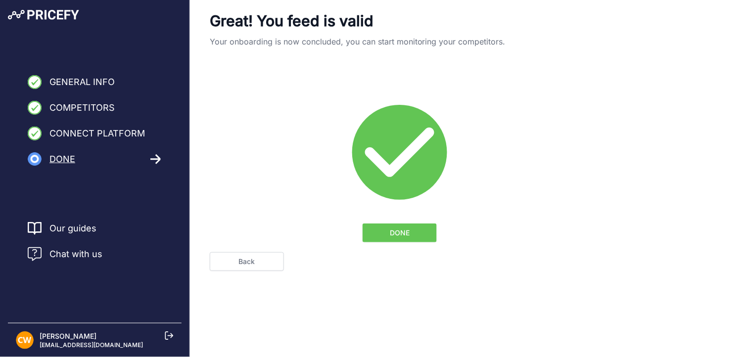
click at [399, 230] on span "DONE" at bounding box center [400, 233] width 20 height 10
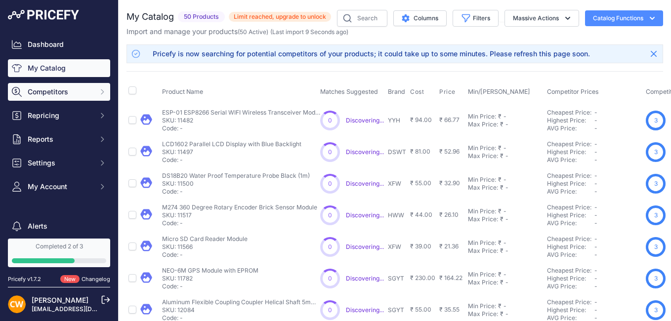
click at [63, 89] on span "Competitors" at bounding box center [60, 92] width 65 height 10
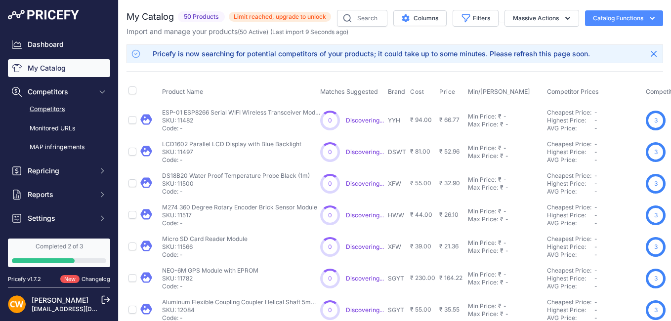
click at [53, 105] on link "Competitors" at bounding box center [59, 109] width 102 height 17
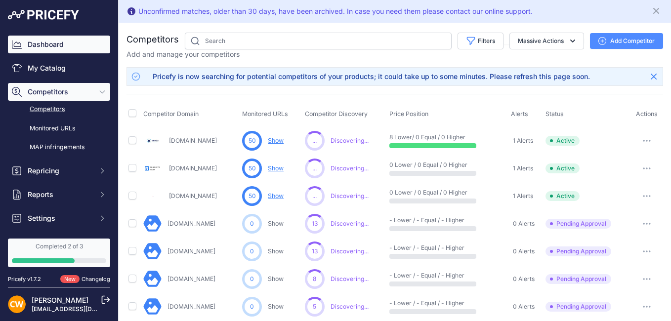
click at [51, 47] on link "Dashboard" at bounding box center [59, 45] width 102 height 18
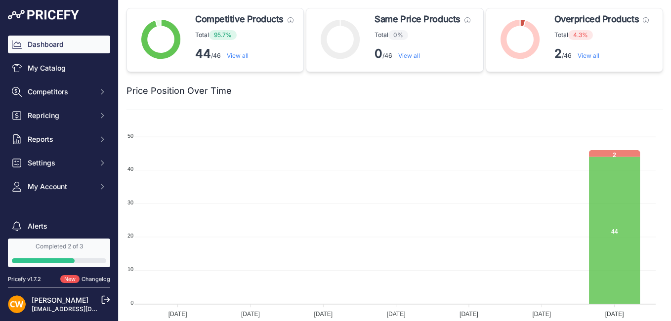
click at [564, 46] on p "2 /46 View all" at bounding box center [602, 54] width 94 height 16
click at [578, 58] on link "View all" at bounding box center [589, 55] width 22 height 7
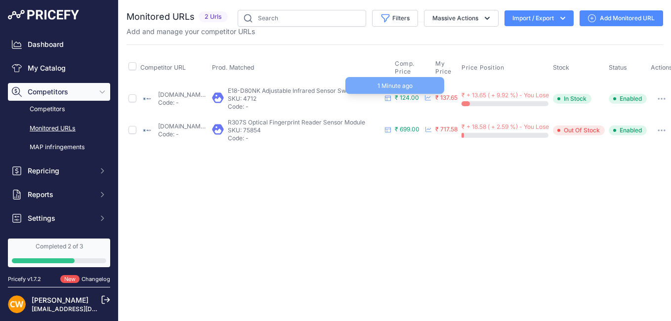
click at [419, 97] on span "₹ 124.00" at bounding box center [407, 97] width 24 height 7
click at [185, 127] on link "zbotic.in/product/r307-optical-fingerprint-reader-sensor-module/?prirule_jdsnik…" at bounding box center [190, 126] width 64 height 7
click at [175, 90] on td "zbotic.in/product/e18-d80nk-adjustable-ir-sensor-proximity-switch-3-80cm-range/…" at bounding box center [174, 99] width 72 height 32
click at [176, 92] on link "zbotic.in/product/e18-d80nk-adjustable-ir-sensor-proximity-switch-3-80cm-range/…" at bounding box center [190, 94] width 64 height 7
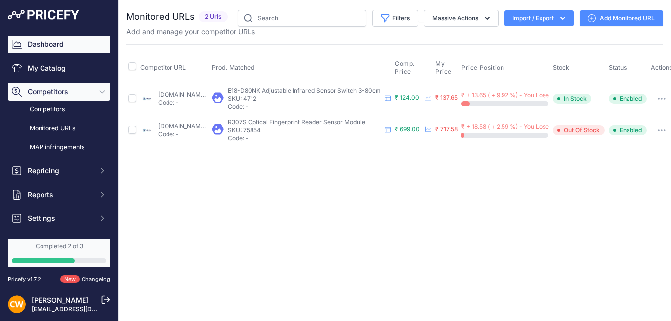
click at [52, 45] on link "Dashboard" at bounding box center [59, 45] width 102 height 18
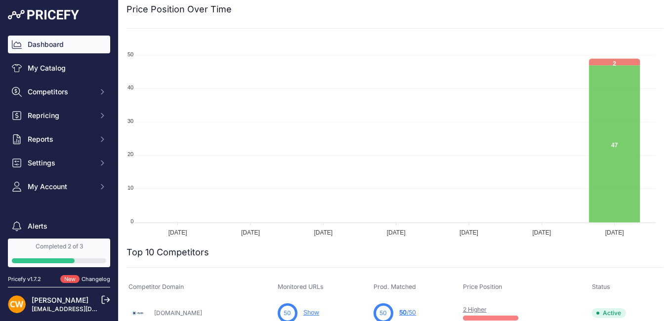
scroll to position [99, 0]
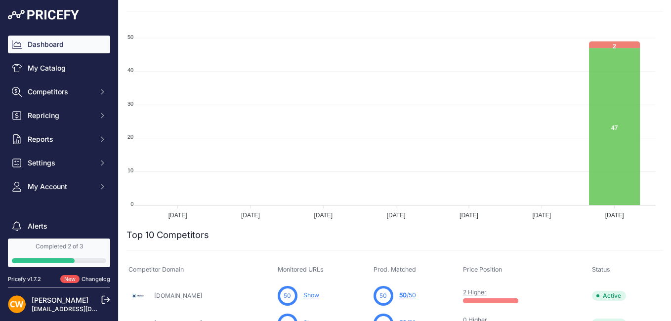
click at [613, 216] on tspan "[DATE]" at bounding box center [615, 215] width 19 height 7
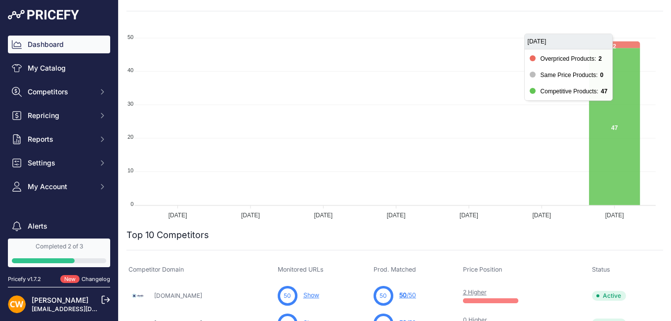
click at [624, 95] on icon at bounding box center [614, 126] width 51 height 157
click at [608, 95] on icon at bounding box center [614, 126] width 51 height 157
click at [628, 44] on icon at bounding box center [614, 45] width 51 height 7
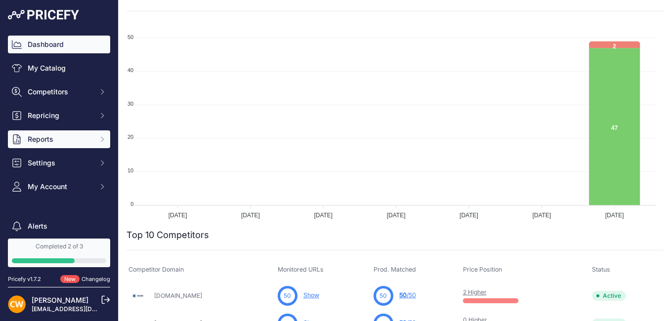
click at [71, 144] on span "Reports" at bounding box center [60, 139] width 65 height 10
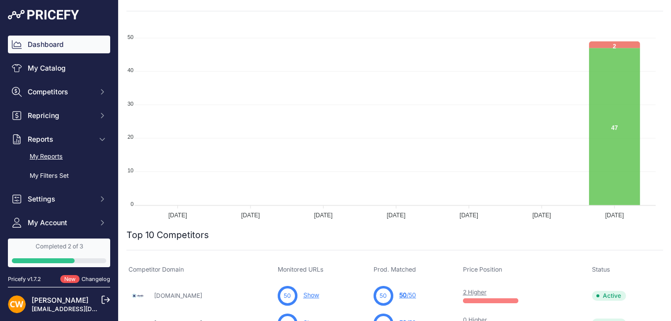
click at [58, 158] on link "My Reports" at bounding box center [59, 156] width 102 height 17
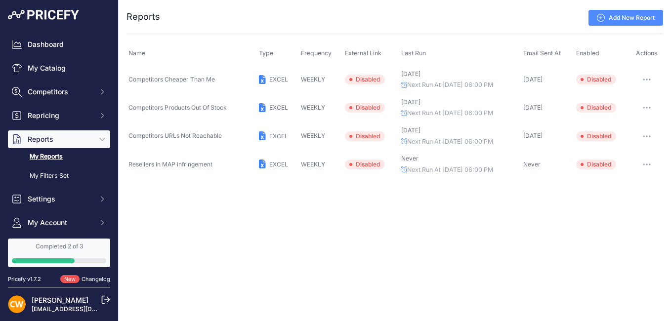
click at [653, 80] on button "button" at bounding box center [647, 80] width 20 height 14
click at [612, 200] on div "Close You are not connected to the internet. ..." at bounding box center [395, 160] width 553 height 321
click at [55, 177] on link "My Filters Set" at bounding box center [59, 176] width 102 height 17
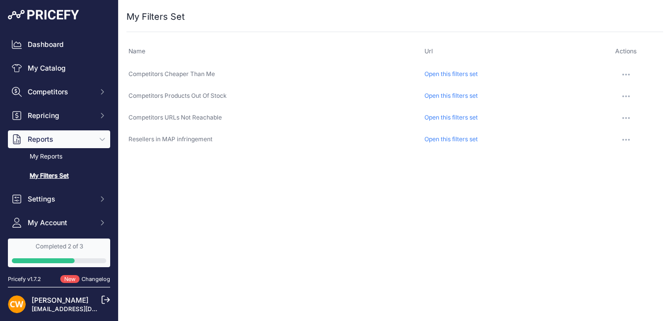
click at [75, 141] on span "Reports" at bounding box center [60, 139] width 65 height 10
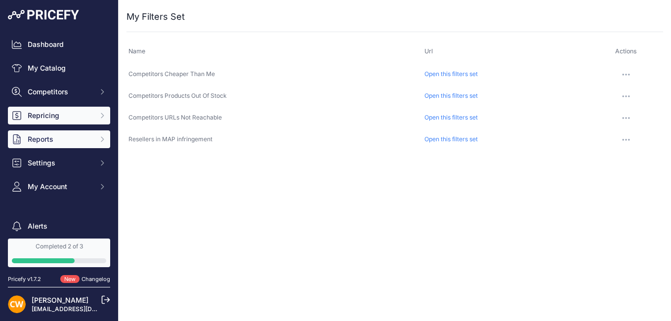
click at [54, 118] on span "Repricing" at bounding box center [60, 116] width 65 height 10
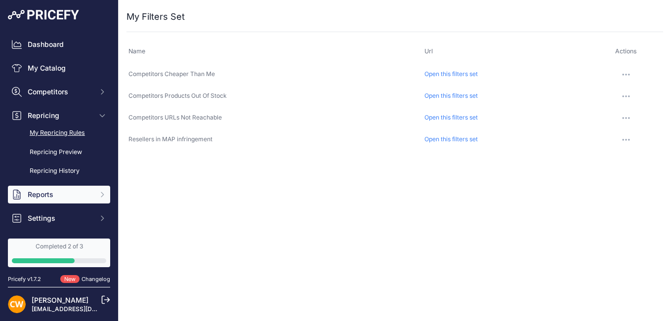
click at [67, 133] on link "My Repricing Rules" at bounding box center [59, 133] width 102 height 17
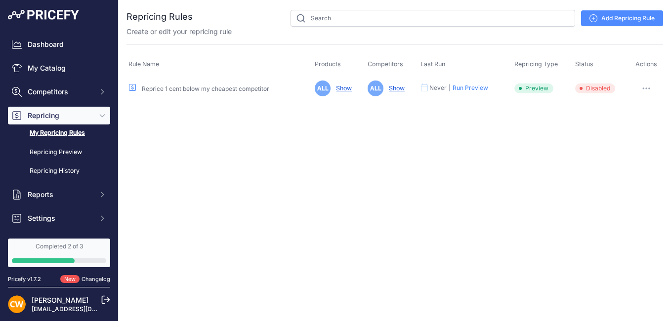
click at [343, 91] on link "Show" at bounding box center [342, 88] width 20 height 7
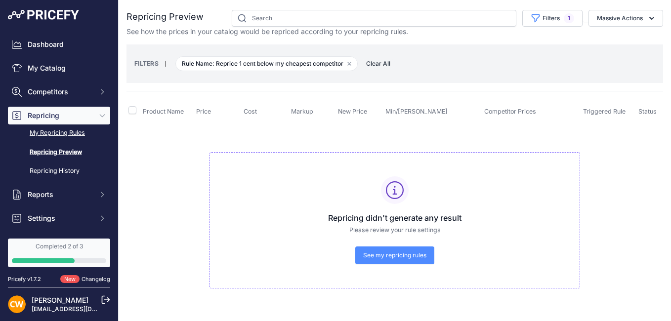
click at [55, 132] on link "My Repricing Rules" at bounding box center [59, 133] width 102 height 17
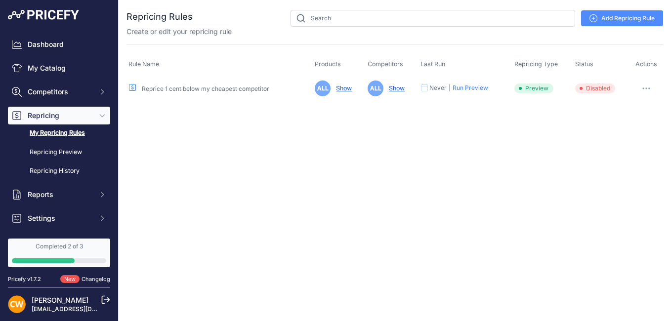
click at [648, 88] on icon "button" at bounding box center [647, 89] width 8 height 2
click at [623, 109] on link "Edit" at bounding box center [629, 109] width 63 height 16
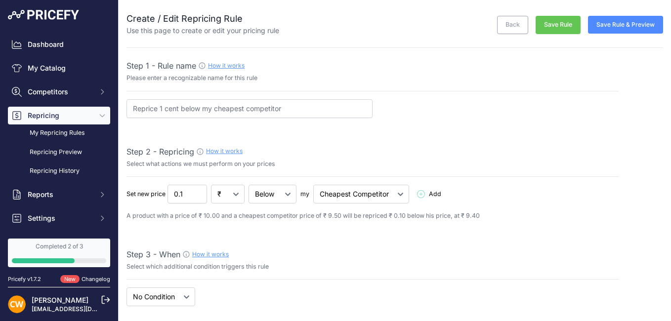
select select "7"
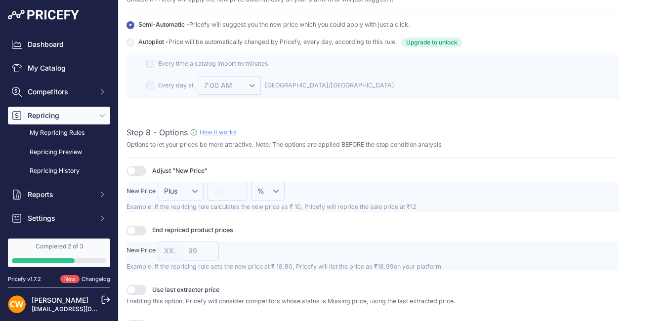
scroll to position [1137, 0]
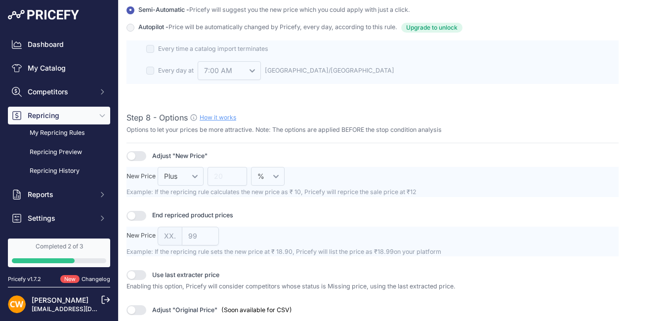
click at [133, 160] on button "button" at bounding box center [137, 156] width 20 height 10
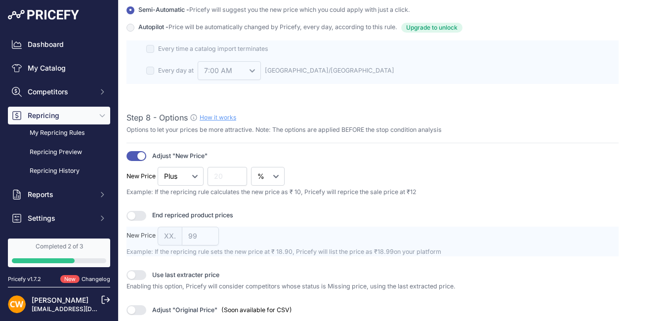
click at [138, 157] on button "button" at bounding box center [137, 156] width 20 height 10
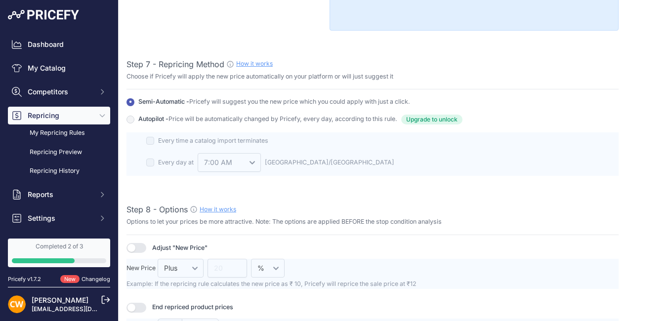
scroll to position [1045, 0]
click at [66, 132] on link "My Repricing Rules" at bounding box center [59, 133] width 102 height 17
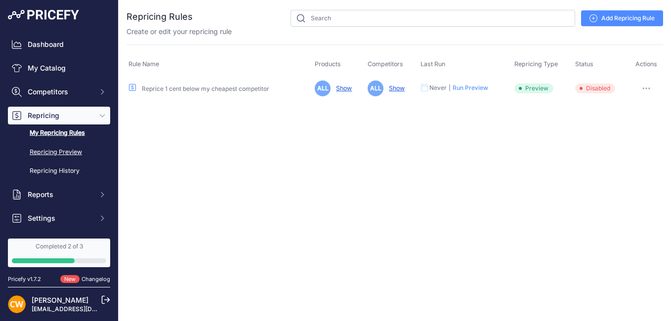
click at [46, 150] on link "Repricing Preview" at bounding box center [59, 152] width 102 height 17
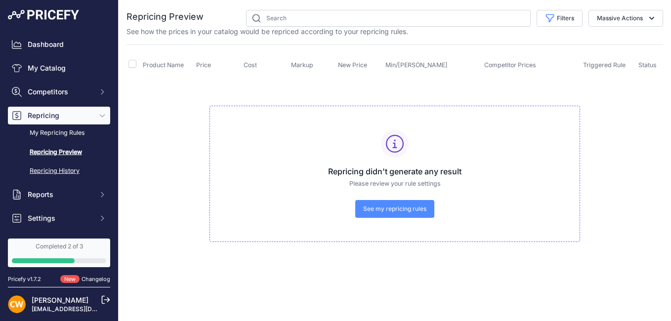
click at [58, 170] on link "Repricing History" at bounding box center [59, 171] width 102 height 17
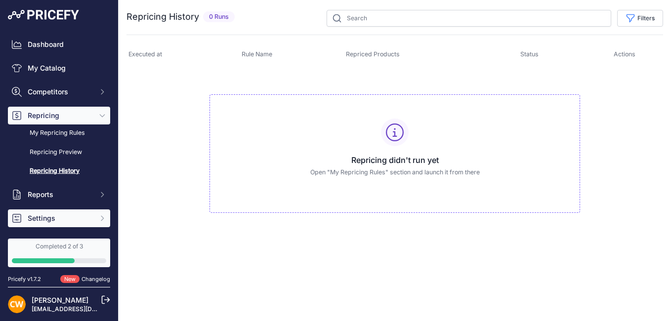
click at [98, 220] on icon "Sidebar" at bounding box center [102, 219] width 8 height 8
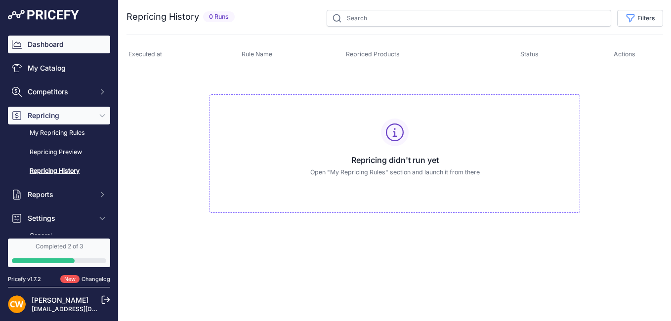
click at [64, 45] on link "Dashboard" at bounding box center [59, 45] width 102 height 18
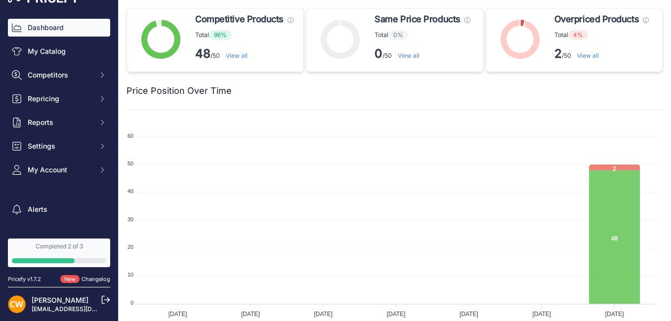
scroll to position [46, 0]
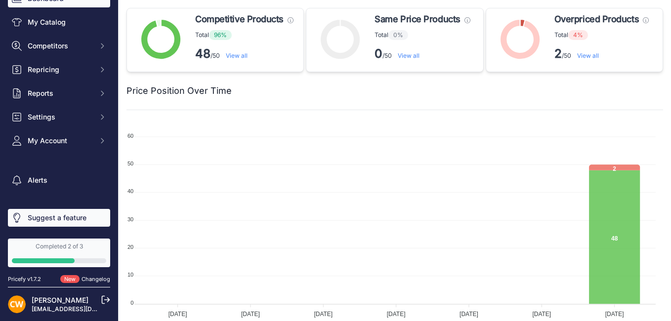
click at [70, 218] on link "Suggest a feature" at bounding box center [59, 218] width 102 height 18
click at [563, 59] on p "2 /50 View all" at bounding box center [602, 54] width 94 height 16
click at [586, 57] on link "View all" at bounding box center [588, 55] width 22 height 7
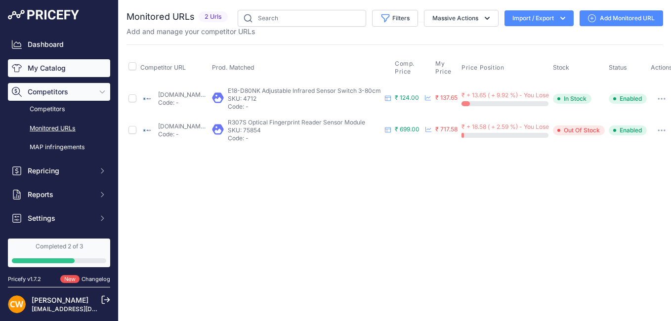
click at [72, 72] on link "My Catalog" at bounding box center [59, 68] width 102 height 18
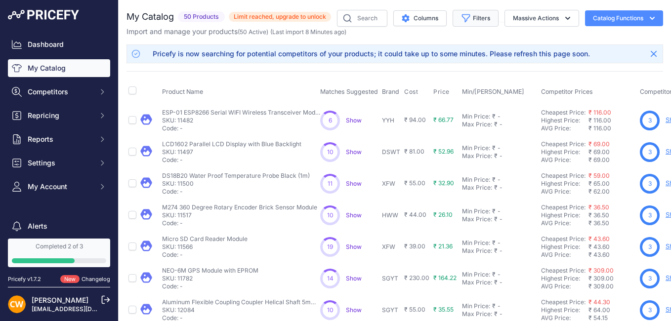
click at [474, 15] on button "Filters" at bounding box center [476, 18] width 46 height 17
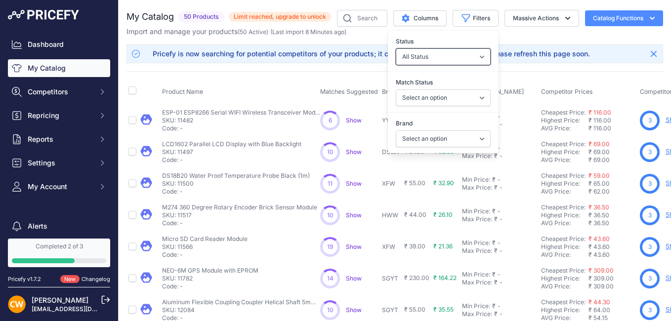
click at [468, 52] on select "All Status Only Enabled Only Disabled" at bounding box center [443, 56] width 95 height 17
click at [520, 69] on div "My Catalog 50 Products" at bounding box center [395, 310] width 537 height 601
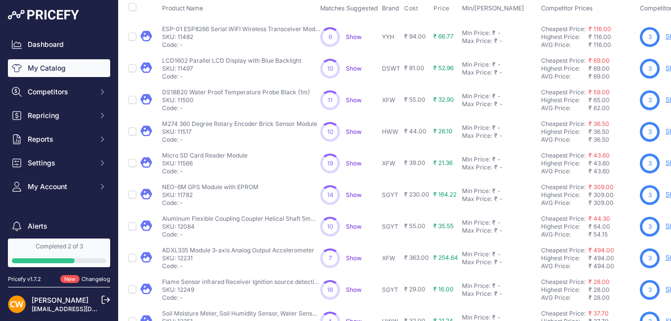
scroll to position [99, 0]
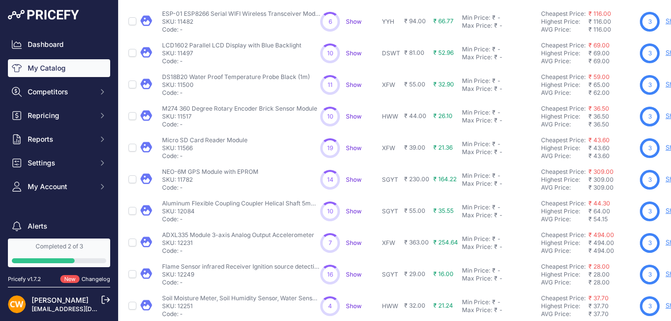
click at [356, 51] on span "Show" at bounding box center [354, 52] width 16 height 7
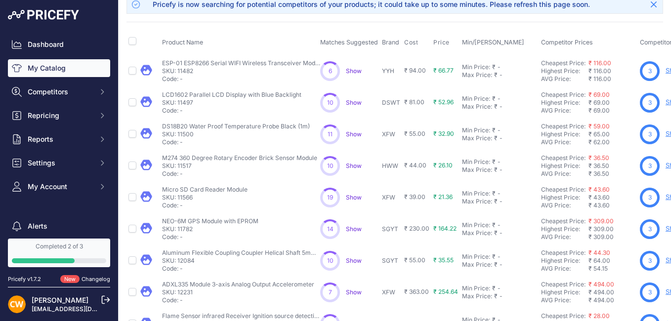
scroll to position [0, 0]
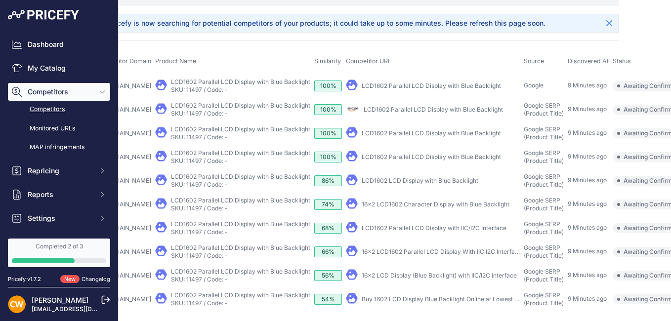
scroll to position [120, 116]
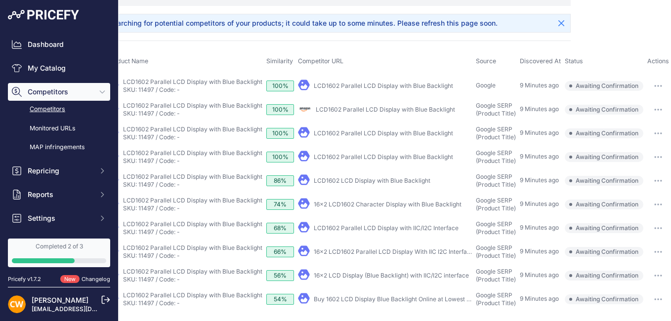
click at [649, 293] on button "button" at bounding box center [659, 300] width 20 height 14
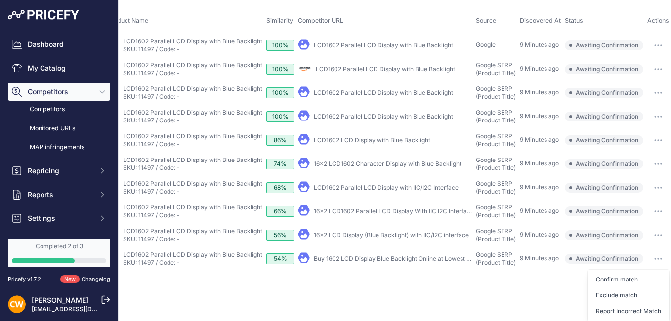
click at [487, 281] on div "You are not connected to the internet. Competitor Discovery URLs" at bounding box center [302, 81] width 537 height 398
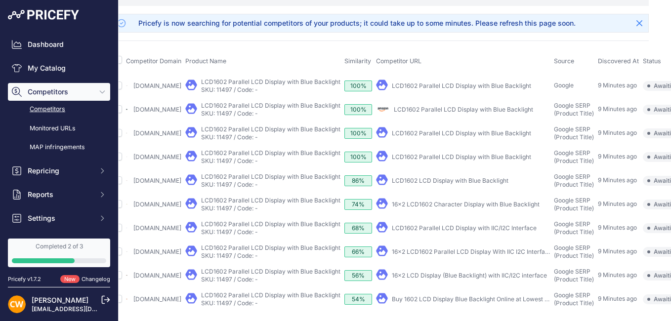
scroll to position [120, 0]
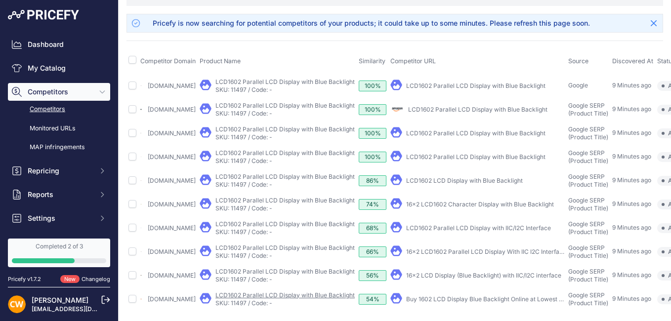
click at [248, 292] on link "LCD1602 Parallel LCD Display with Blue Backlight" at bounding box center [285, 295] width 139 height 7
click at [259, 300] on link "SKU: 11497 / Code: -" at bounding box center [244, 303] width 57 height 7
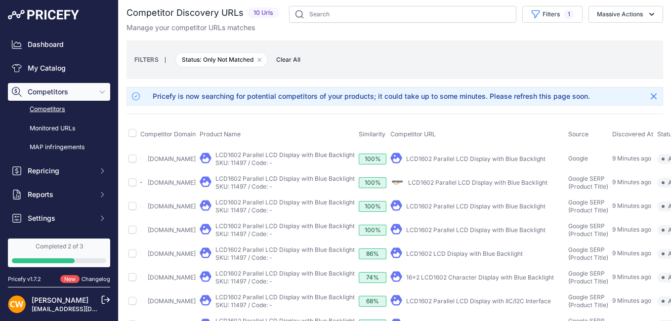
scroll to position [0, 0]
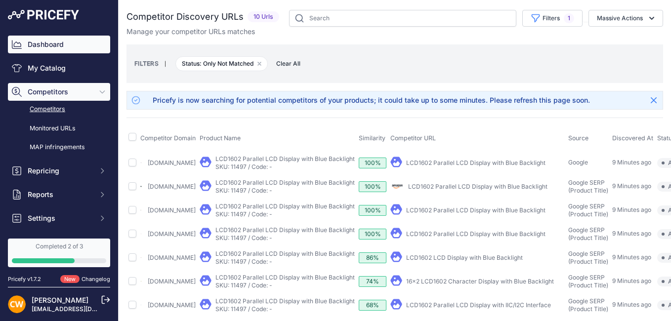
click at [51, 41] on link "Dashboard" at bounding box center [59, 45] width 102 height 18
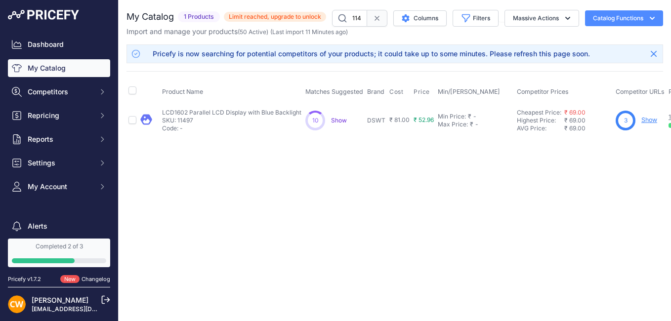
click at [189, 119] on p "SKU: 11497" at bounding box center [231, 121] width 139 height 8
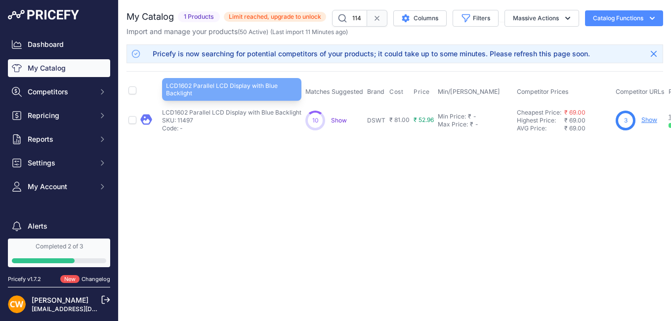
click at [198, 110] on p "LCD1602 Parallel LCD Display with Blue Backlight" at bounding box center [231, 113] width 139 height 8
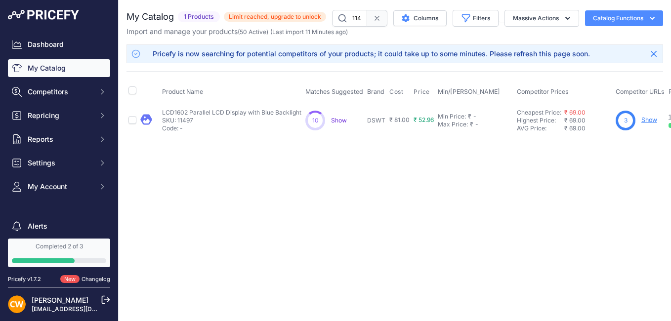
drag, startPoint x: 199, startPoint y: 120, endPoint x: 178, endPoint y: 121, distance: 21.3
click at [178, 121] on p "SKU: 11497" at bounding box center [231, 121] width 139 height 8
copy p "11497"
click at [338, 121] on span "Show" at bounding box center [339, 120] width 16 height 7
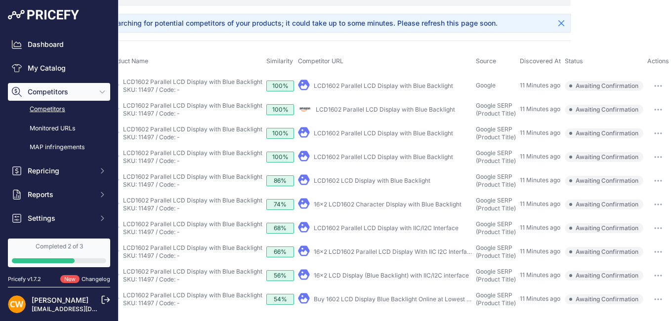
scroll to position [120, 116]
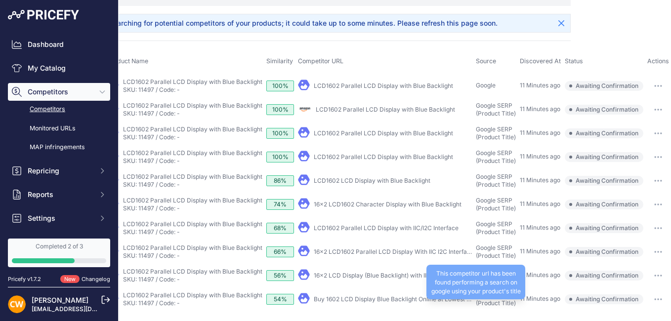
click at [482, 294] on span "Google SERP (Product Title)" at bounding box center [496, 299] width 40 height 15
click at [488, 293] on span "Google SERP (Product Title)" at bounding box center [496, 299] width 40 height 15
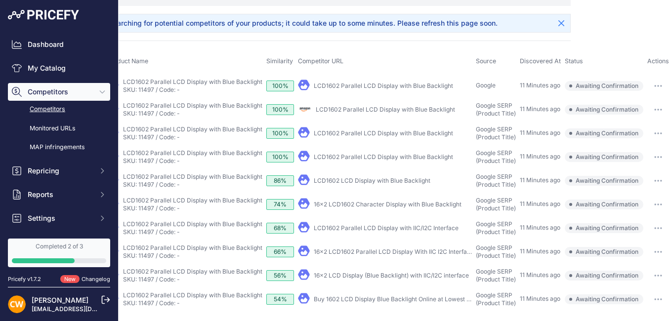
click at [0, 0] on div "This competitor url has been found performing a search on google using your pro…" at bounding box center [0, 0] width 0 height 0
click at [395, 296] on link "Buy 1602 LCD Display Blue Backlight Online at Lowest Price" at bounding box center [398, 299] width 168 height 7
click at [656, 293] on button "button" at bounding box center [659, 300] width 20 height 14
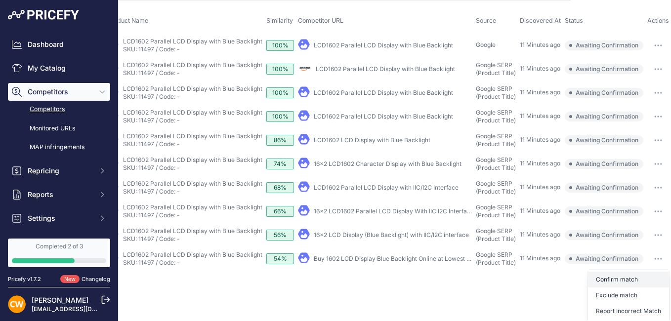
click at [617, 288] on button "Confirm match" at bounding box center [628, 280] width 81 height 16
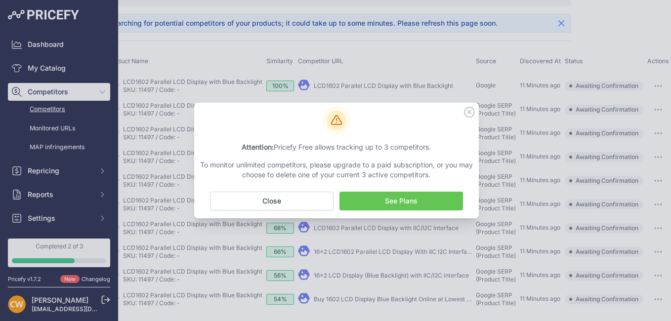
click at [471, 112] on icon at bounding box center [469, 112] width 11 height 11
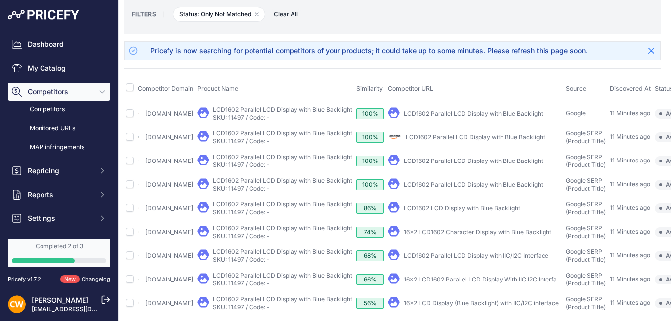
scroll to position [0, 2]
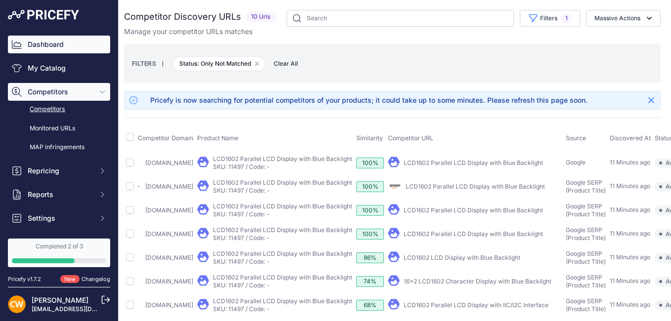
click at [63, 48] on link "Dashboard" at bounding box center [59, 45] width 102 height 18
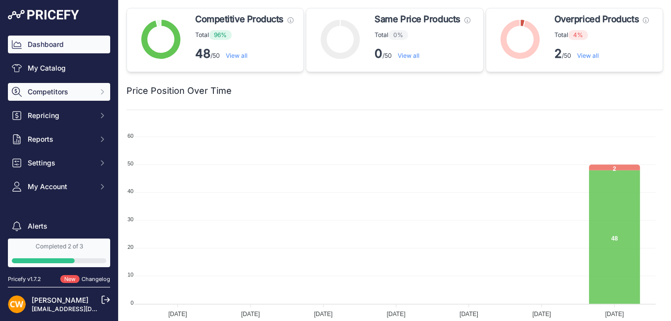
click at [84, 88] on span "Competitors" at bounding box center [60, 92] width 65 height 10
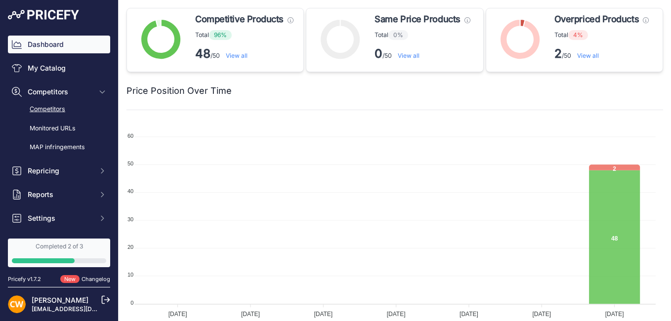
click at [76, 108] on link "Competitors" at bounding box center [59, 109] width 102 height 17
click at [50, 108] on link "Competitors" at bounding box center [59, 109] width 102 height 17
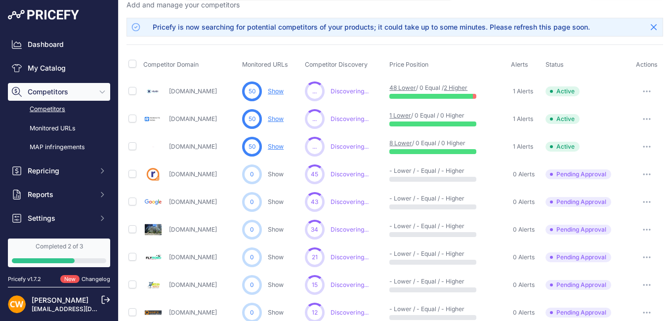
scroll to position [99, 0]
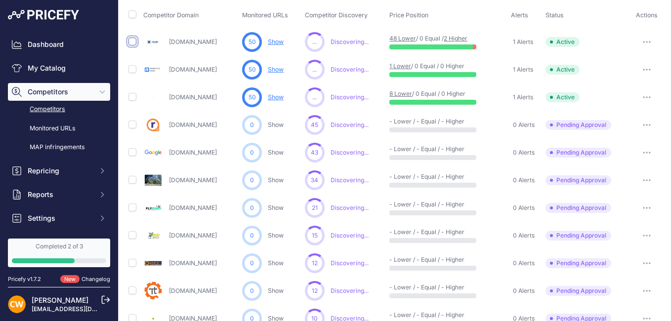
click at [134, 42] on input "checkbox" at bounding box center [133, 42] width 8 height 8
checkbox input "true"
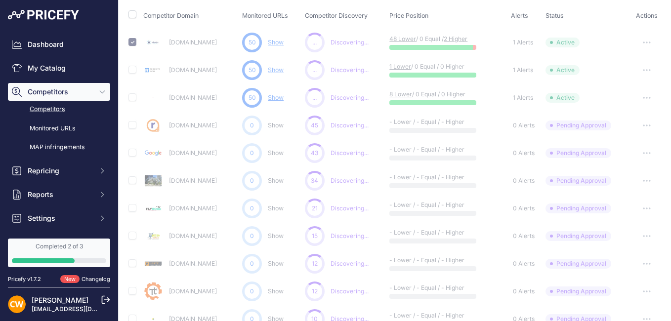
scroll to position [66, 0]
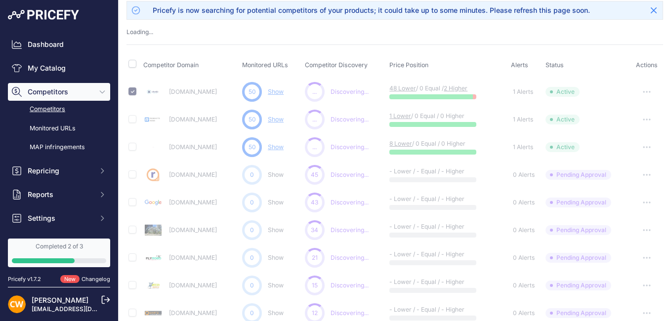
click at [279, 93] on link "Show" at bounding box center [276, 91] width 16 height 7
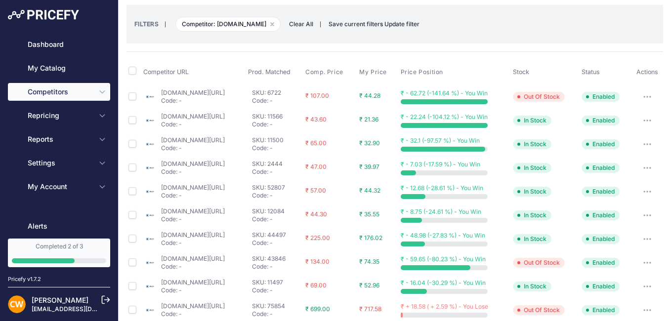
scroll to position [99, 0]
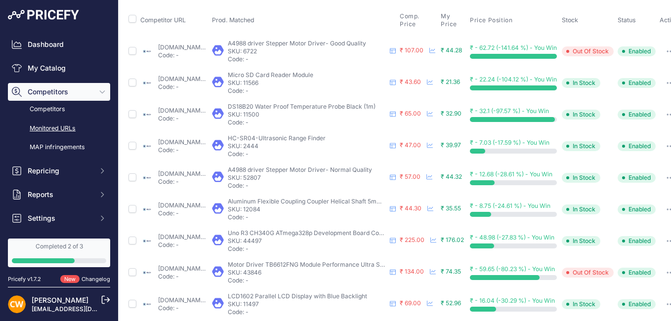
scroll to position [54, 0]
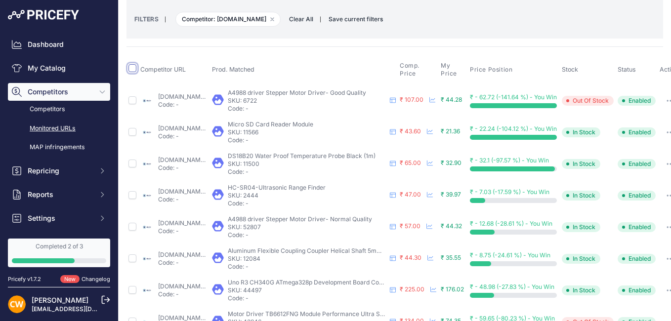
click at [131, 69] on input "checkbox" at bounding box center [133, 68] width 8 height 8
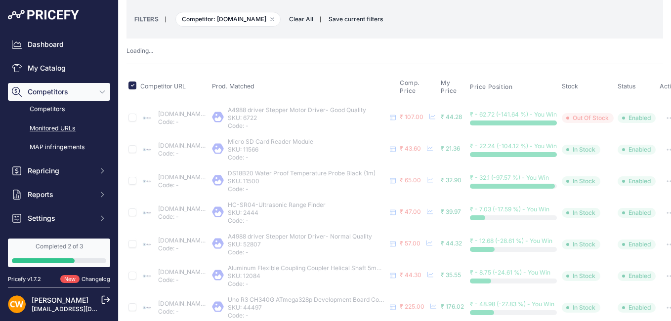
click at [284, 19] on span "Clear All" at bounding box center [301, 19] width 34 height 10
click at [268, 21] on button "Remove filter option" at bounding box center [272, 19] width 8 height 8
click at [133, 84] on input "checkbox" at bounding box center [133, 86] width 8 height 8
checkbox input "false"
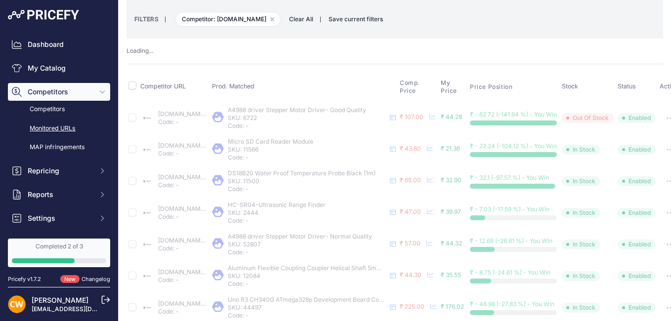
click at [268, 20] on button "Remove filter option" at bounding box center [272, 19] width 8 height 8
click at [146, 16] on small "FILTERS" at bounding box center [146, 18] width 24 height 7
click at [291, 17] on span "Clear All" at bounding box center [301, 19] width 34 height 10
click at [287, 18] on span "Clear All" at bounding box center [301, 19] width 34 height 10
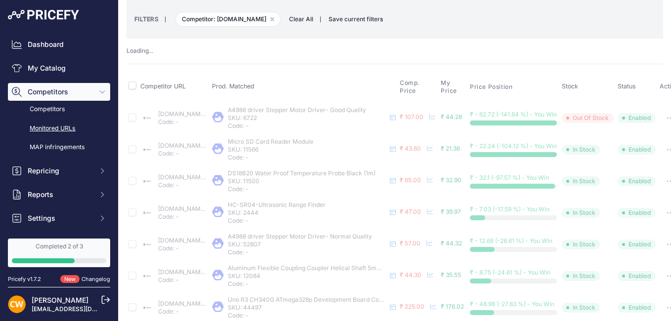
click at [287, 18] on span "Clear All" at bounding box center [301, 19] width 34 height 10
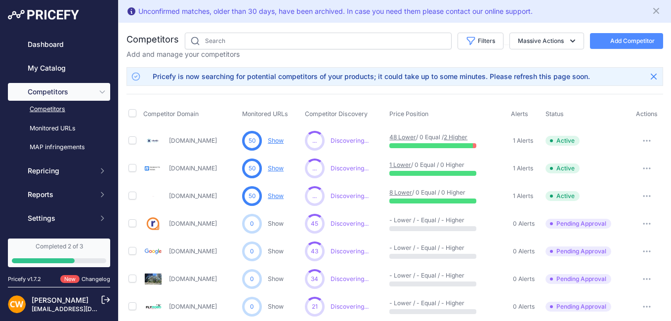
click at [134, 147] on td at bounding box center [134, 141] width 15 height 28
click at [134, 141] on input "checkbox" at bounding box center [133, 140] width 8 height 8
checkbox input "false"
click at [132, 166] on input "checkbox" at bounding box center [133, 168] width 8 height 8
checkbox input "true"
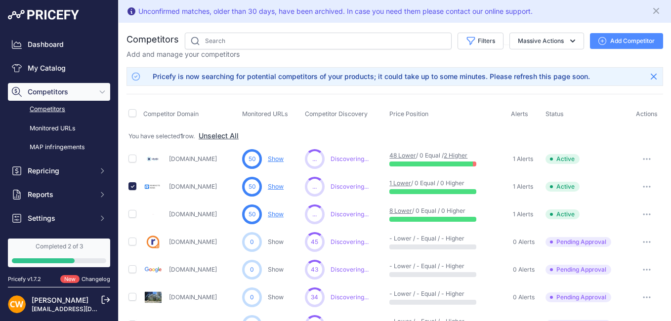
click at [194, 186] on link "Robokits.co.in" at bounding box center [193, 186] width 48 height 7
click at [278, 187] on link "Show" at bounding box center [276, 186] width 16 height 7
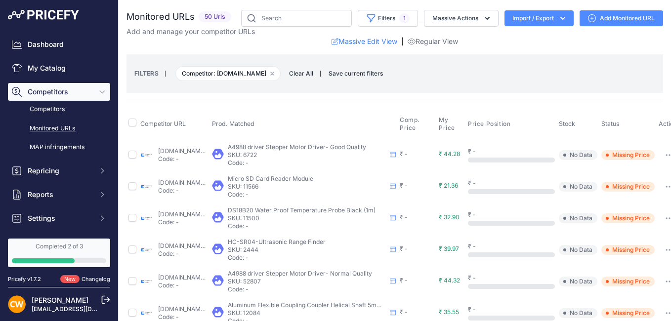
scroll to position [49, 0]
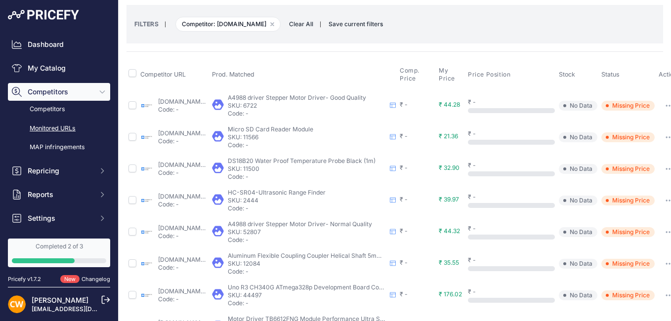
click at [598, 103] on span "No Data" at bounding box center [578, 106] width 39 height 10
click at [518, 110] on div at bounding box center [511, 110] width 87 height 5
click at [598, 108] on span "No Data" at bounding box center [578, 106] width 39 height 10
click at [653, 105] on span "Missing Price" at bounding box center [628, 106] width 53 height 10
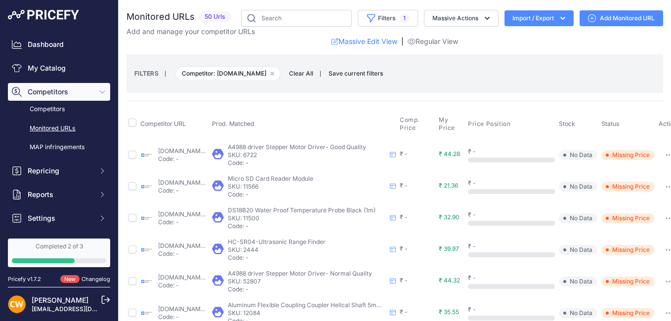
click at [544, 16] on button "Import / Export" at bounding box center [539, 18] width 69 height 16
click at [459, 18] on button "Massive Actions" at bounding box center [461, 18] width 75 height 17
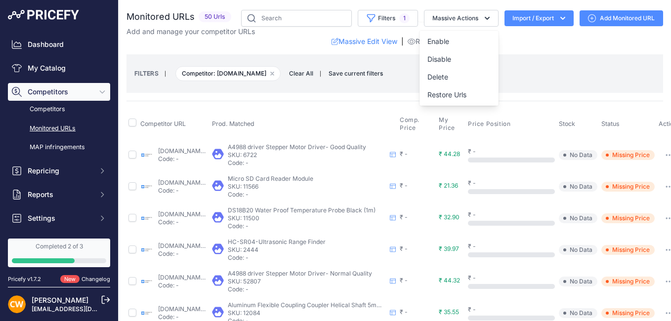
click at [536, 61] on div "FILTERS | Competitor: robokits.co.in Remove filter option Clear All | Save curr…" at bounding box center [394, 73] width 521 height 27
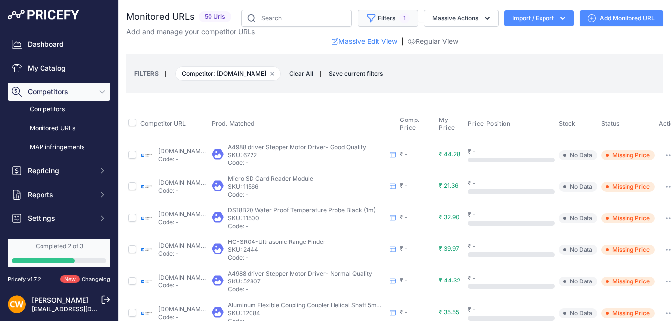
click at [366, 19] on icon "button" at bounding box center [371, 18] width 10 height 10
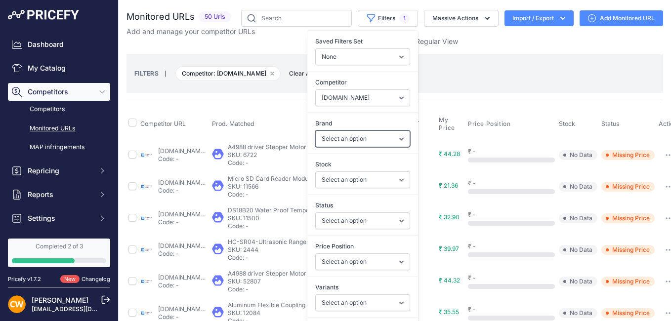
click at [349, 140] on select "Select an option DRNA DSWT HUX HWW MRC MRW SGYT XFW XTW YYH" at bounding box center [362, 139] width 95 height 17
drag, startPoint x: 353, startPoint y: 135, endPoint x: 350, endPoint y: 140, distance: 6.0
click at [353, 135] on select "Select an option DRNA DSWT HUX HWW MRC MRW SGYT XFW XTW YYH" at bounding box center [362, 139] width 95 height 17
click at [343, 220] on select "Select an option Enabled Disabled In progress Scraping Failed Not Found Missing…" at bounding box center [362, 221] width 95 height 17
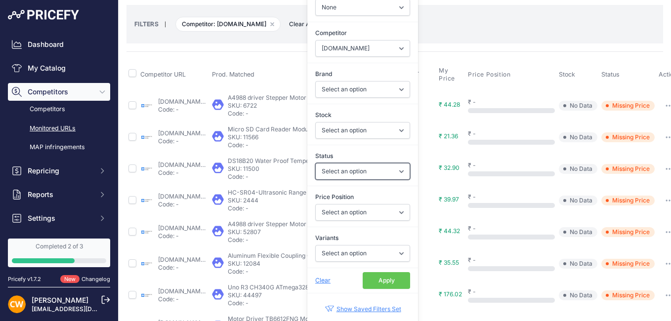
click at [344, 173] on select "Select an option Enabled Disabled In progress Scraping Failed Not Found Missing…" at bounding box center [362, 171] width 95 height 17
select select "5"
click at [315, 163] on select "Select an option Enabled Disabled In progress Scraping Failed Not Found Missing…" at bounding box center [362, 171] width 95 height 17
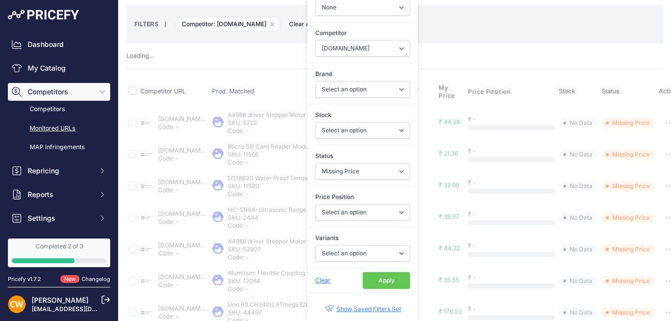
click at [373, 279] on button "Apply" at bounding box center [386, 280] width 47 height 17
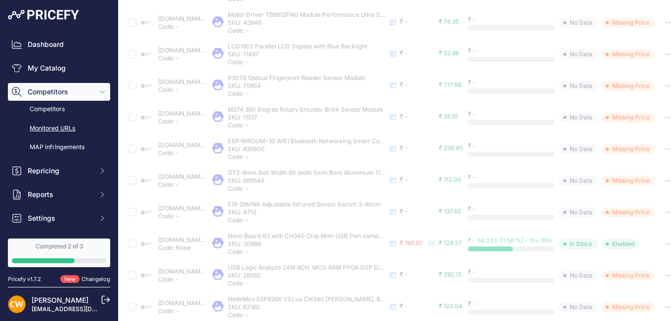
scroll to position [445, 0]
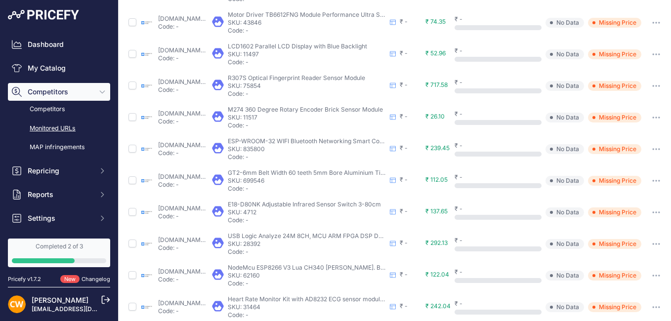
scroll to position [329, 0]
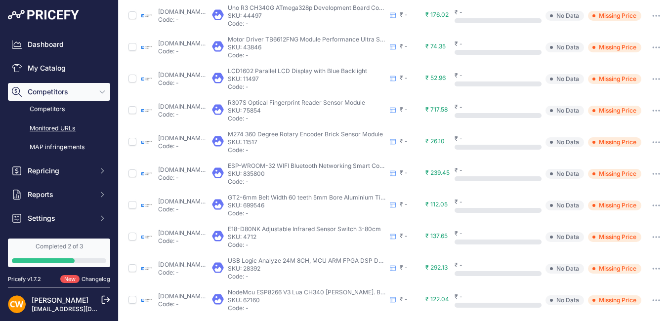
click at [584, 172] on span "No Data" at bounding box center [565, 174] width 39 height 10
click at [584, 175] on span "No Data" at bounding box center [565, 174] width 39 height 10
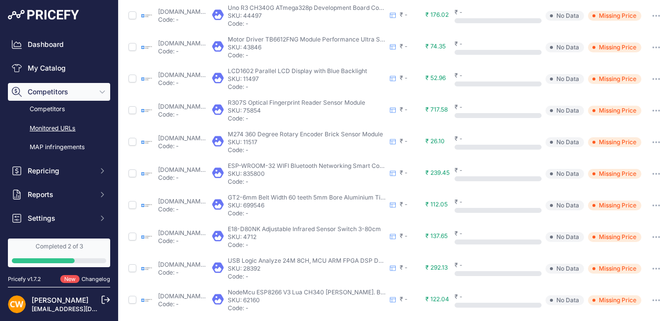
click at [584, 176] on span "No Data" at bounding box center [565, 174] width 39 height 10
click at [584, 174] on span "No Data" at bounding box center [565, 174] width 39 height 10
drag, startPoint x: 608, startPoint y: 174, endPoint x: 566, endPoint y: 142, distance: 52.3
click at [542, 142] on div "₹ -" at bounding box center [498, 142] width 87 height 15
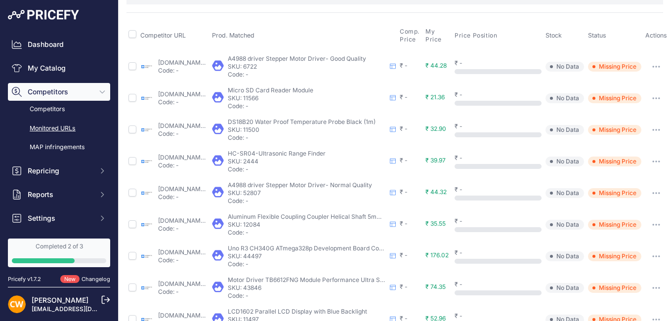
scroll to position [0, 0]
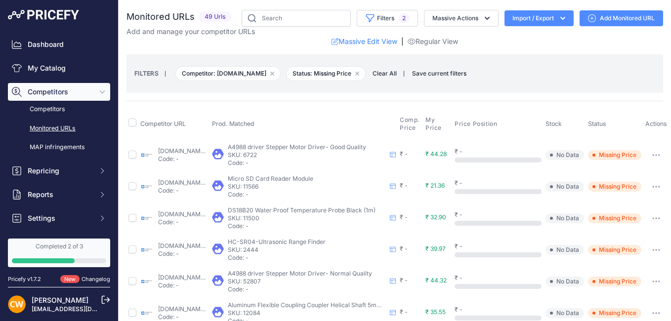
click at [562, 127] on span "Stock" at bounding box center [554, 123] width 16 height 7
click at [363, 40] on link "Massive Edit View" at bounding box center [365, 42] width 66 height 10
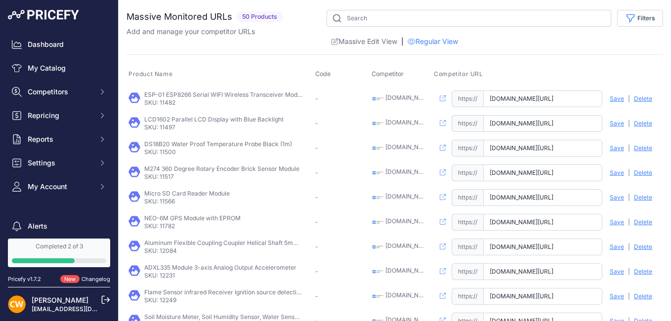
click at [443, 97] on icon at bounding box center [443, 98] width 6 height 6
click at [610, 97] on span "Save" at bounding box center [617, 99] width 14 height 8
click at [473, 74] on span "Competitor URL" at bounding box center [458, 74] width 49 height 8
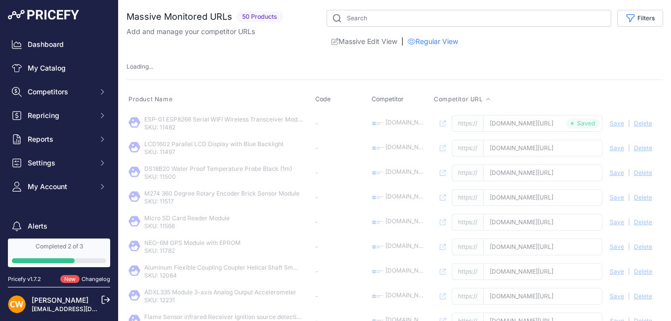
click at [459, 101] on span "Competitor URL" at bounding box center [458, 99] width 49 height 8
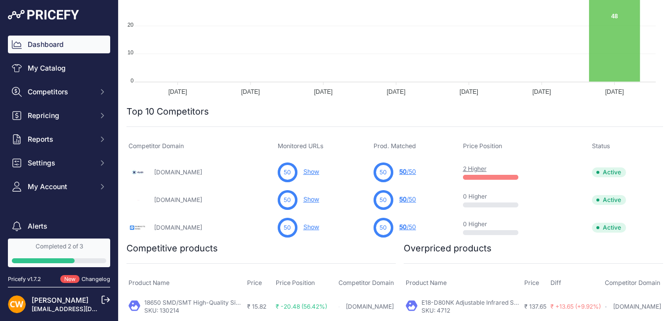
scroll to position [247, 0]
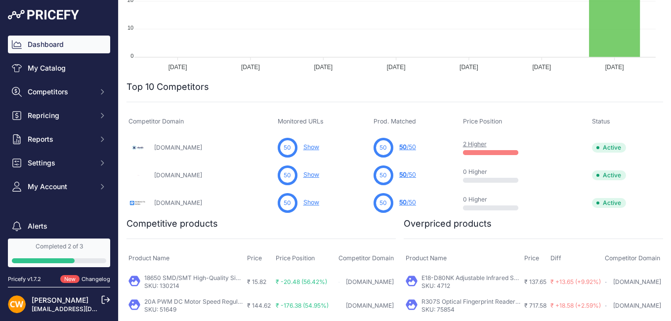
click at [399, 176] on span "50" at bounding box center [402, 174] width 7 height 7
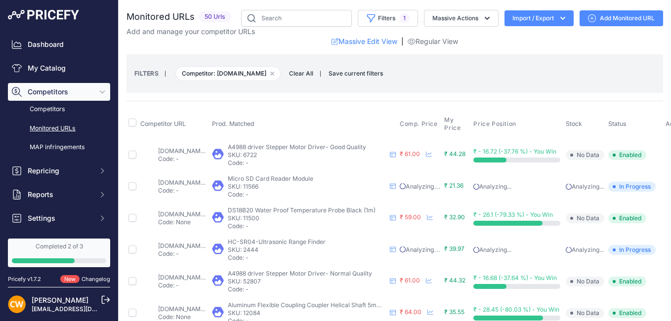
scroll to position [49, 0]
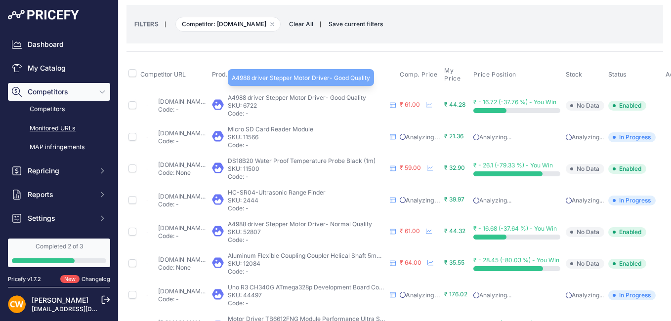
click at [362, 101] on span "A4988 driver Stepper Motor Driver- Good Quality" at bounding box center [297, 97] width 138 height 7
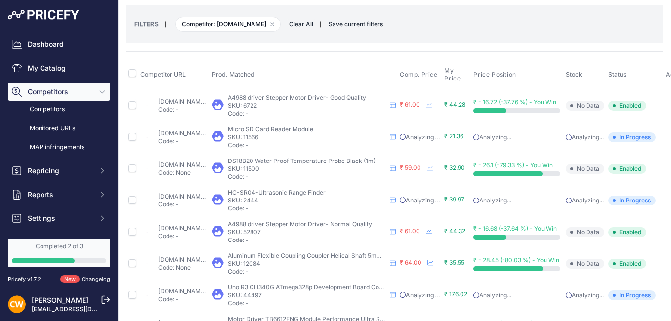
click at [202, 100] on link "robocraze.com/products/a4988-stepper-motor-driver?prirule_jdsnikfkfjsd=3395" at bounding box center [190, 101] width 64 height 7
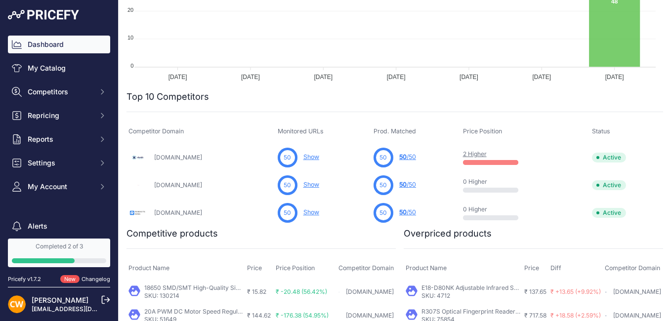
scroll to position [247, 0]
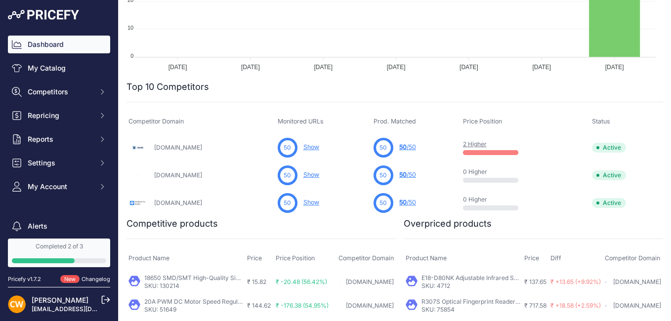
click at [184, 174] on link "[DOMAIN_NAME]" at bounding box center [178, 175] width 48 height 7
click at [183, 202] on link "[DOMAIN_NAME]" at bounding box center [178, 202] width 48 height 7
click at [304, 203] on link "Show" at bounding box center [312, 202] width 16 height 7
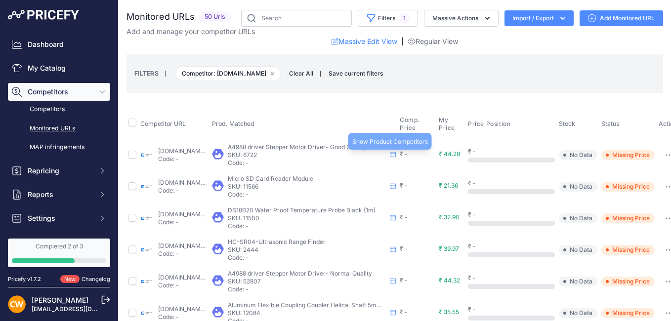
click at [396, 154] on icon at bounding box center [393, 154] width 6 height 5
